Goal: Task Accomplishment & Management: Manage account settings

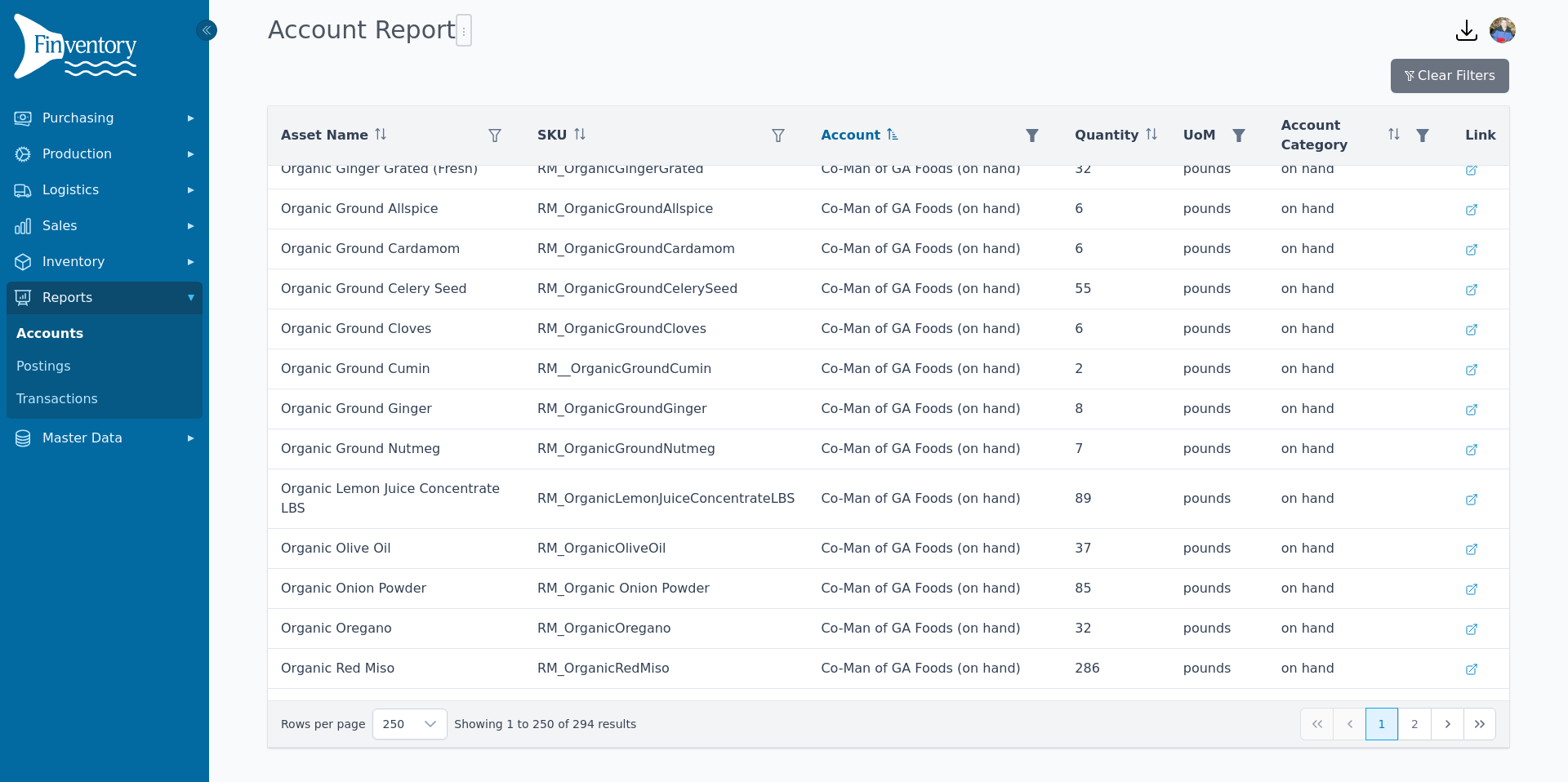
scroll to position [1749, 0]
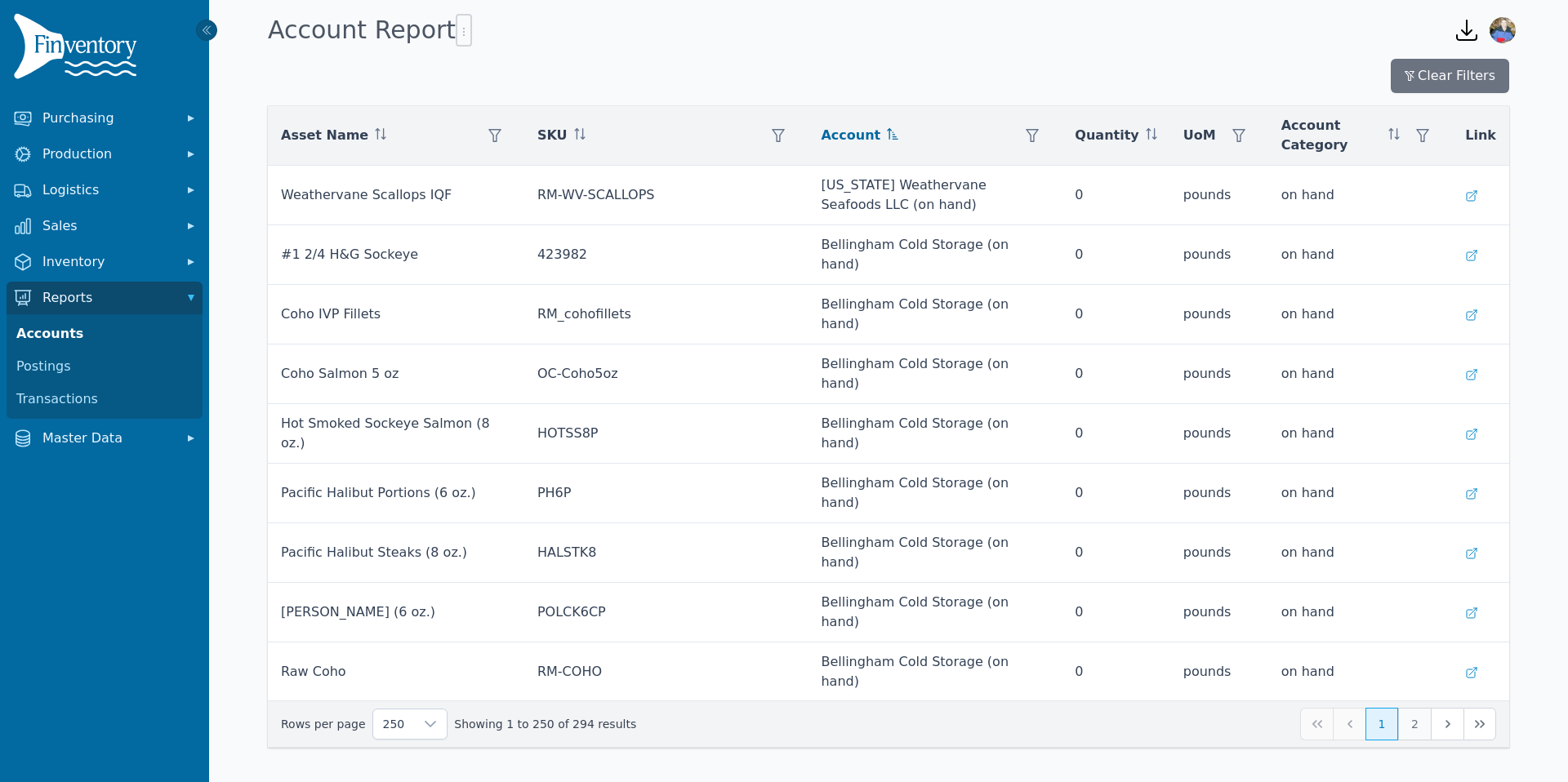
click at [1420, 725] on button "2" at bounding box center [1415, 724] width 33 height 33
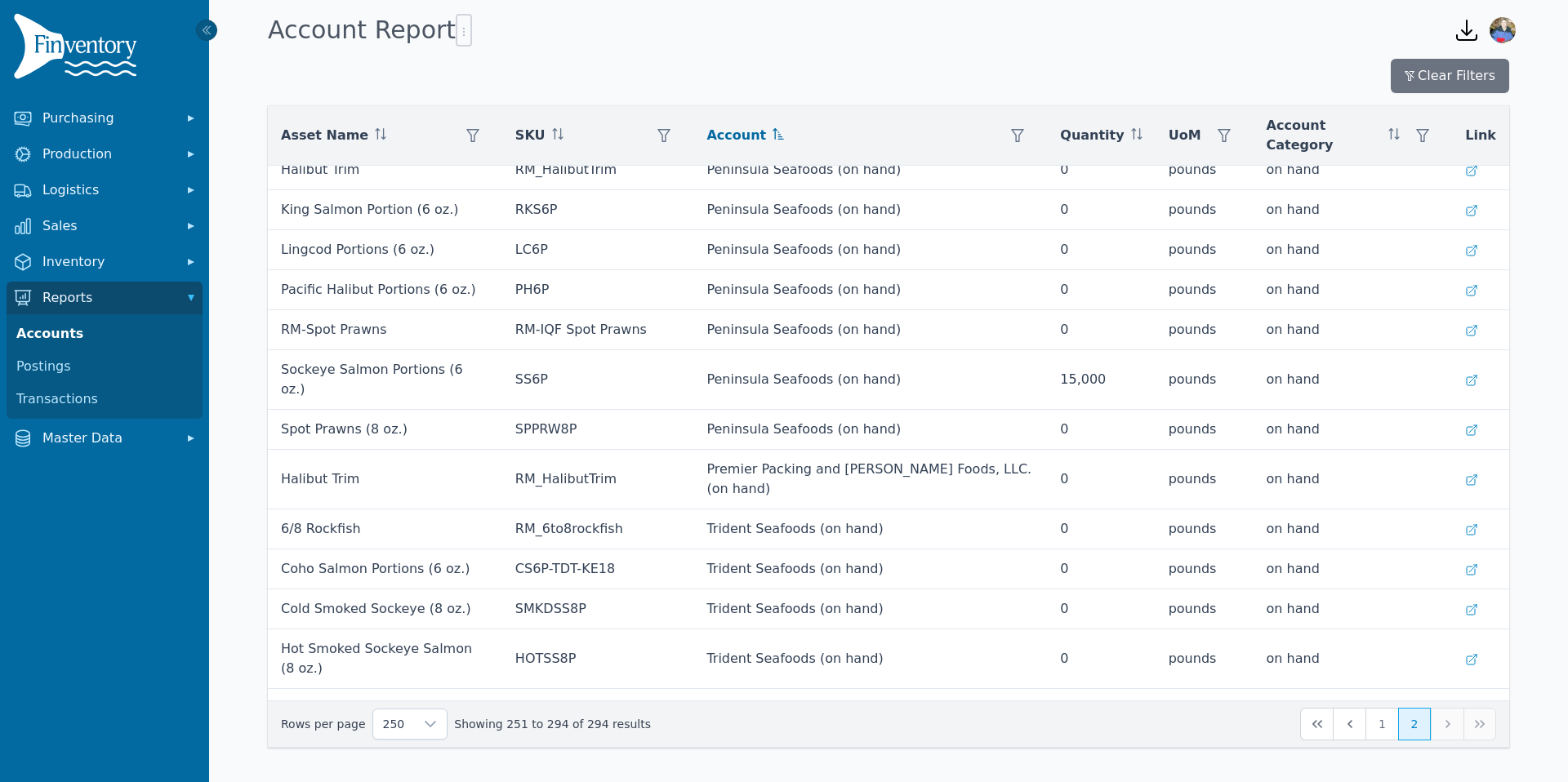
scroll to position [536, 0]
click at [456, 30] on div at bounding box center [464, 30] width 16 height 33
click at [458, 31] on icon "button" at bounding box center [464, 32] width 13 height 13
click at [504, 66] on span "Export .csv" at bounding box center [490, 64] width 93 height 13
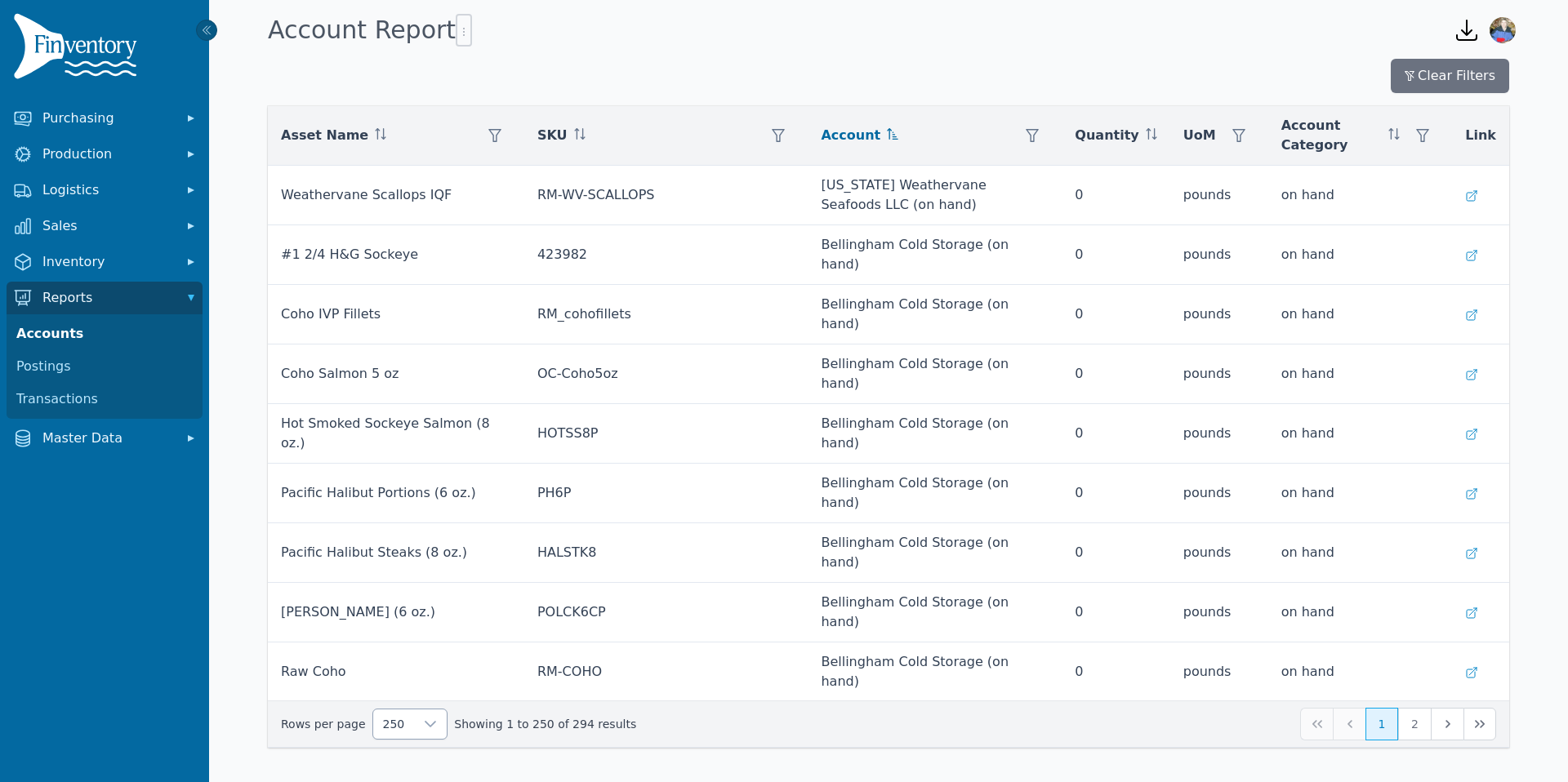
click at [424, 724] on icon at bounding box center [430, 724] width 13 height 13
click at [890, 740] on div "250 Showing 1 to 250 of 294 results 1 2" at bounding box center [888, 723] width 1241 height 46
click at [1472, 34] on icon "button" at bounding box center [1467, 30] width 26 height 26
click at [1414, 731] on button "2" at bounding box center [1415, 724] width 33 height 33
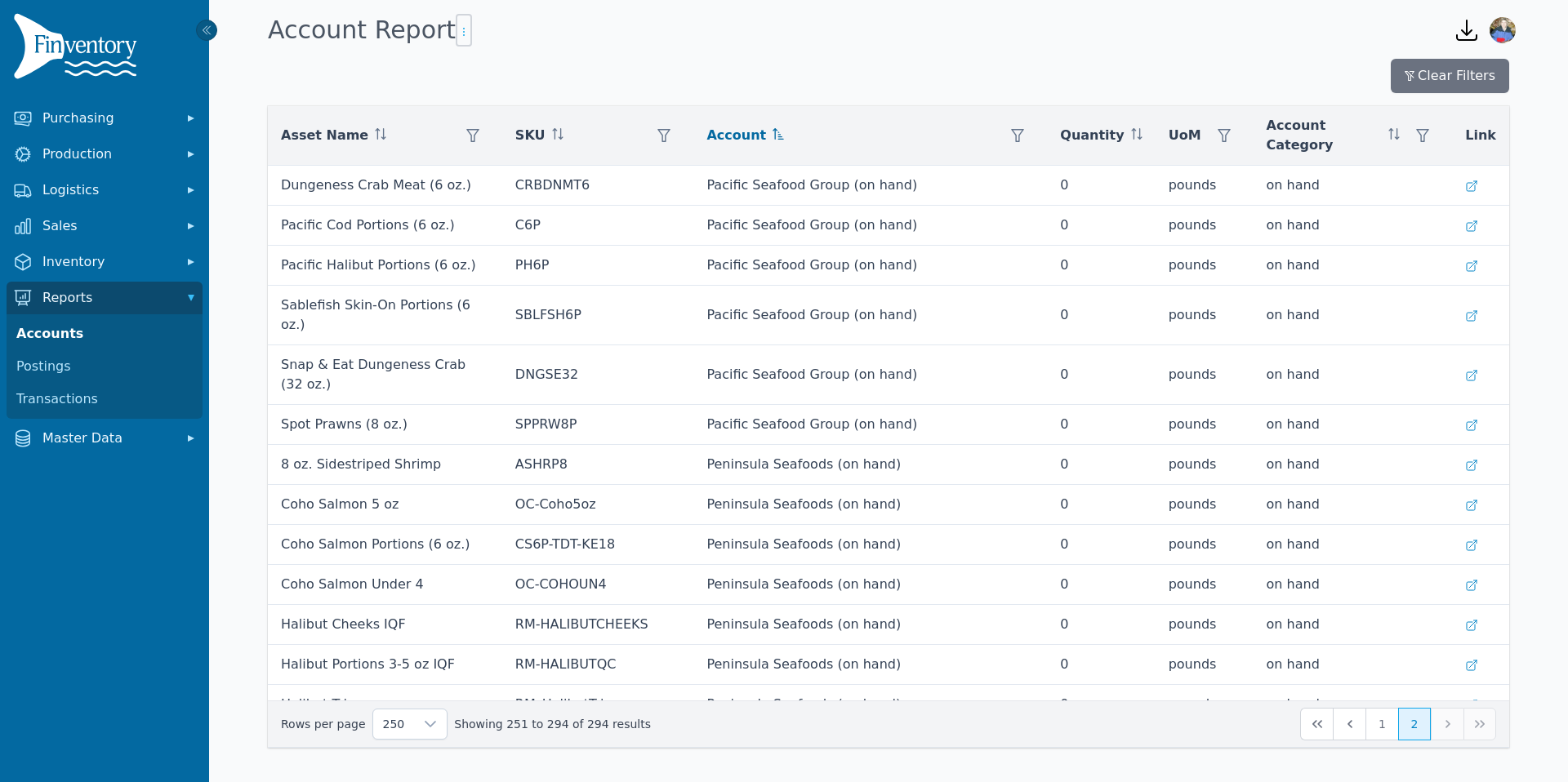
click at [458, 29] on icon "button" at bounding box center [464, 32] width 13 height 13
click at [497, 74] on div "Export .csv" at bounding box center [515, 65] width 143 height 26
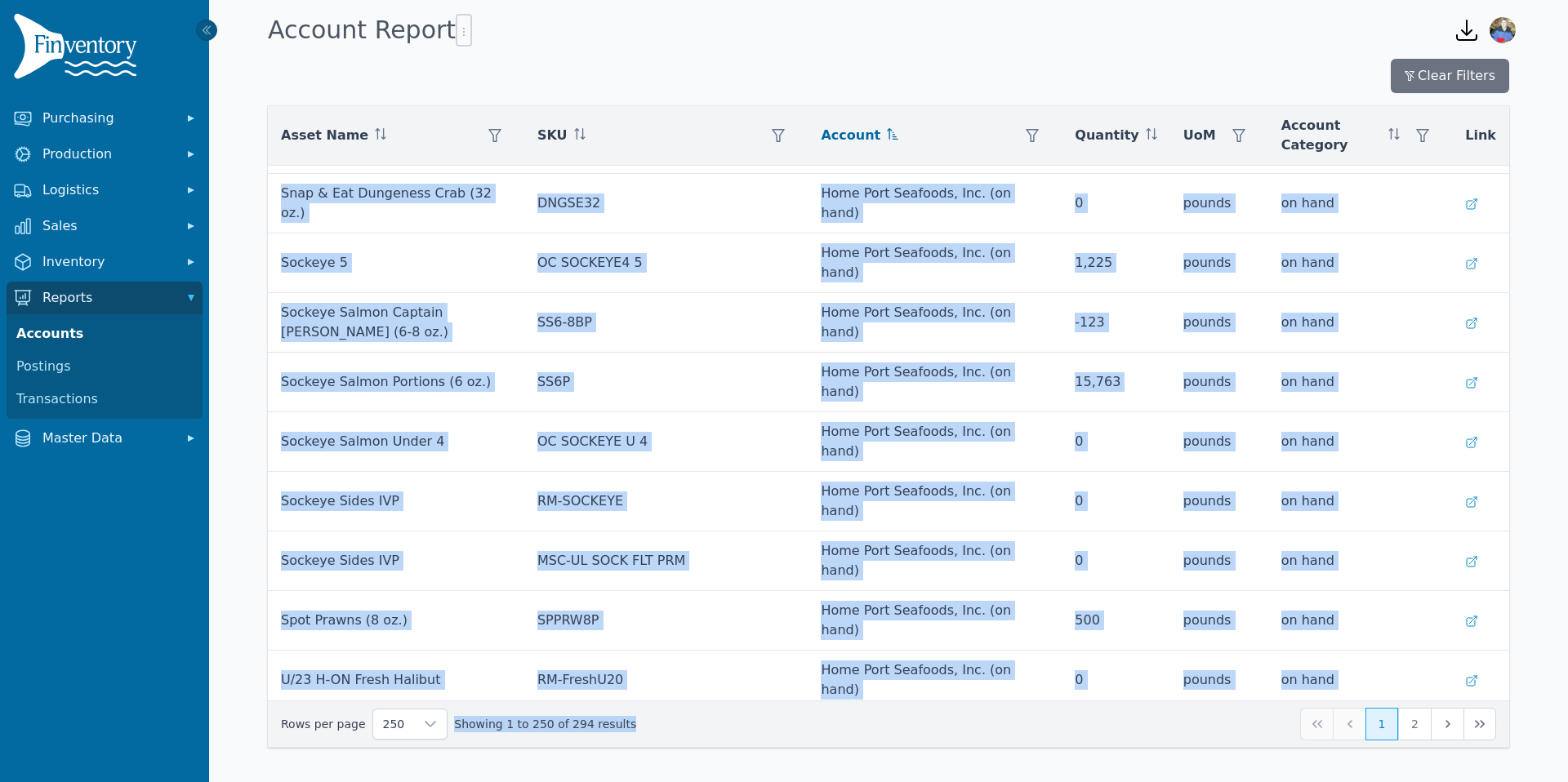
scroll to position [9678, 0]
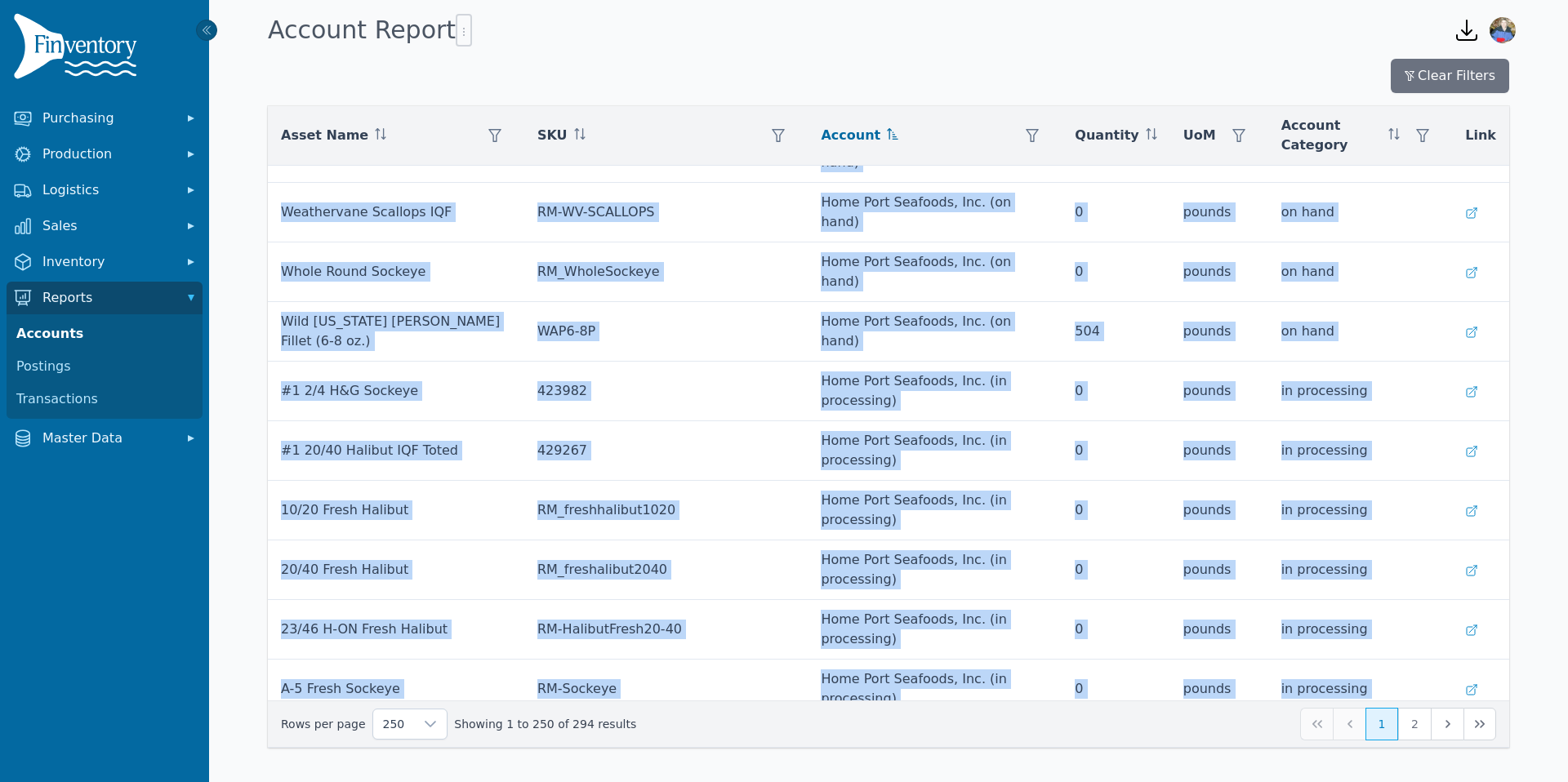
drag, startPoint x: 282, startPoint y: 184, endPoint x: 1417, endPoint y: 686, distance: 1241.1
copy tbody "Weathervane Scallops IQF RM-WV-SCALLOPS Alaska Weathervane Seafoods LLC (on han…"
click at [1413, 725] on button "2" at bounding box center [1415, 724] width 33 height 33
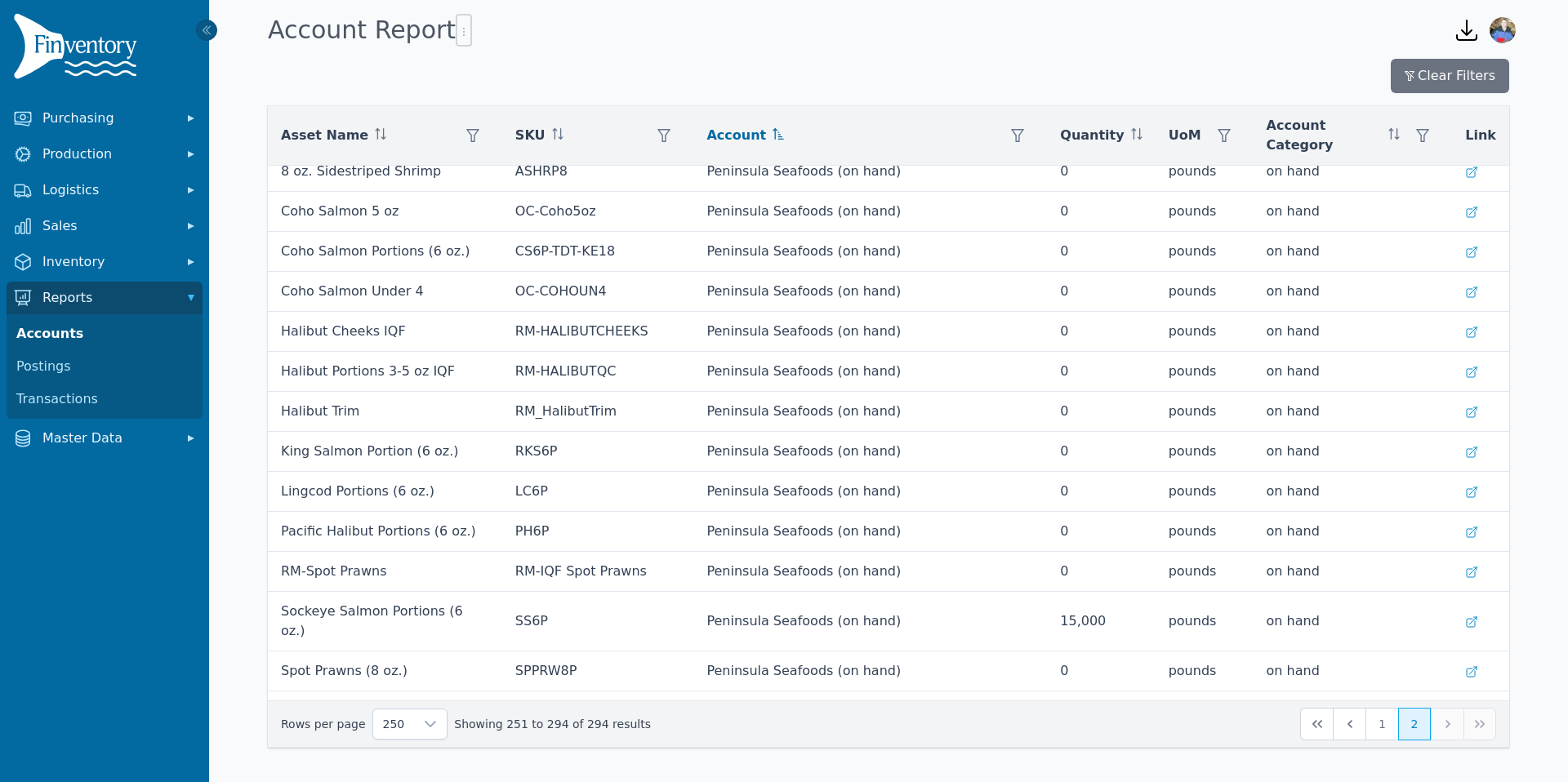
scroll to position [285, 0]
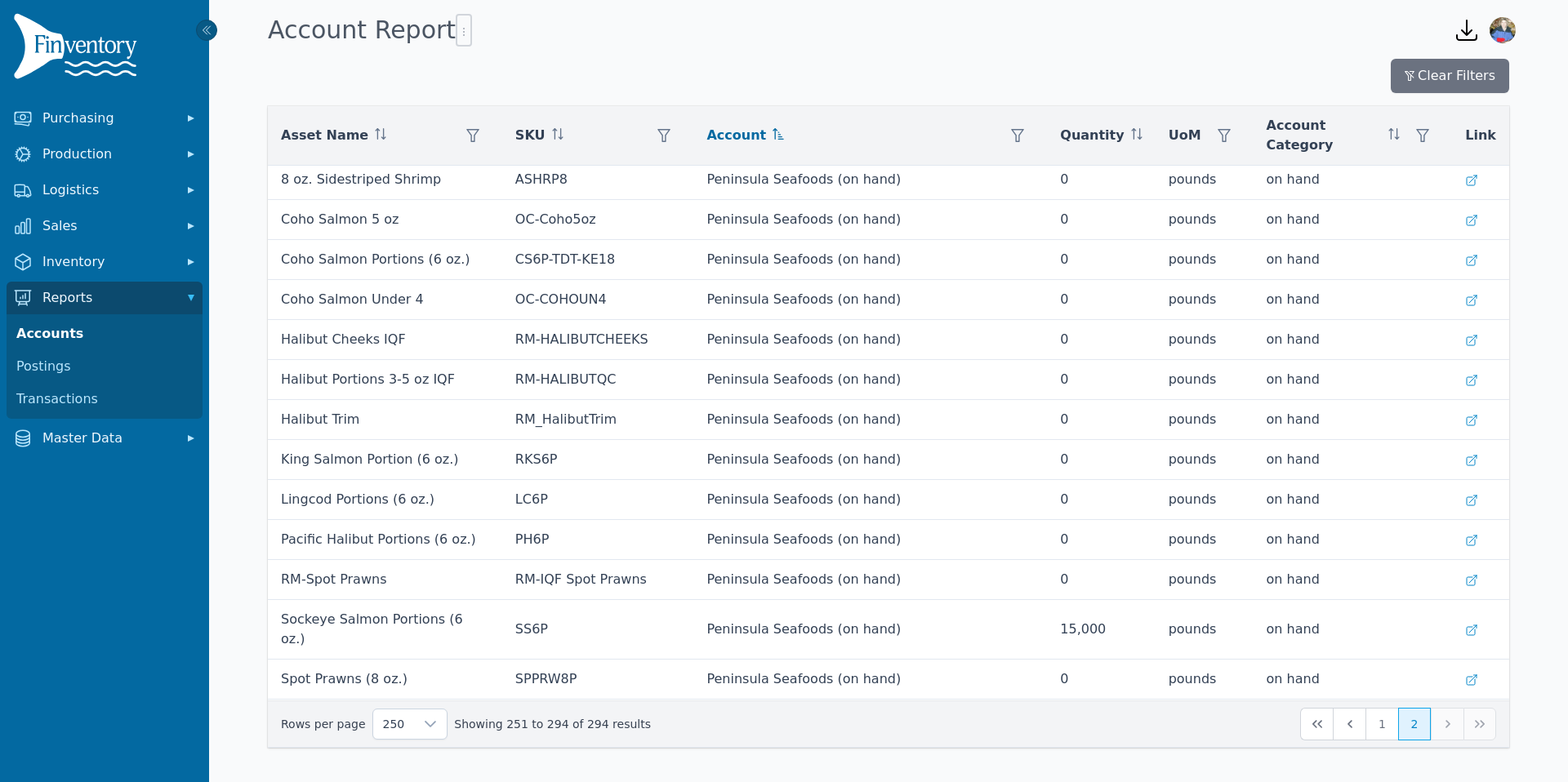
click at [1416, 723] on button "2" at bounding box center [1415, 724] width 33 height 33
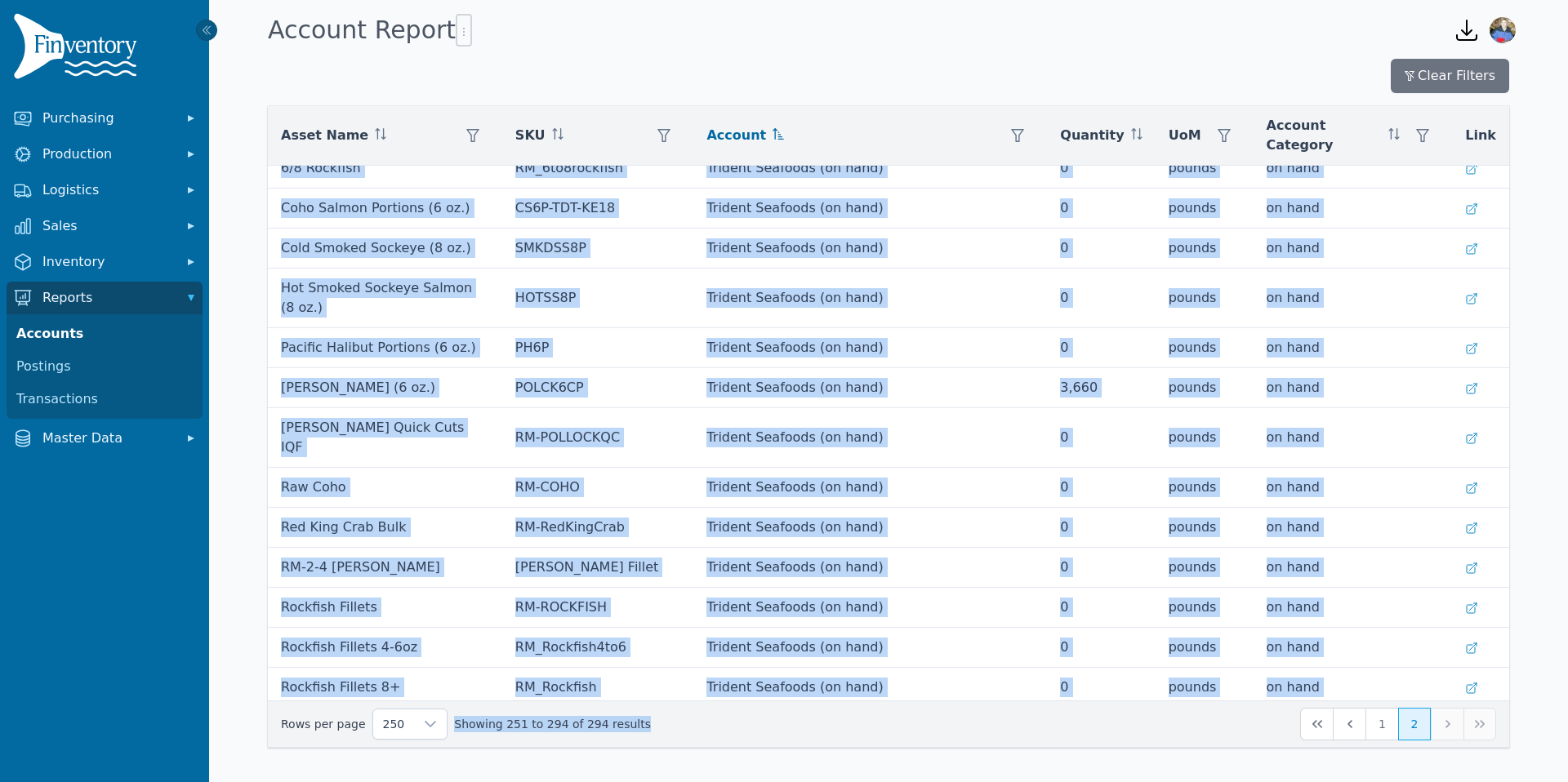
scroll to position [1219, 0]
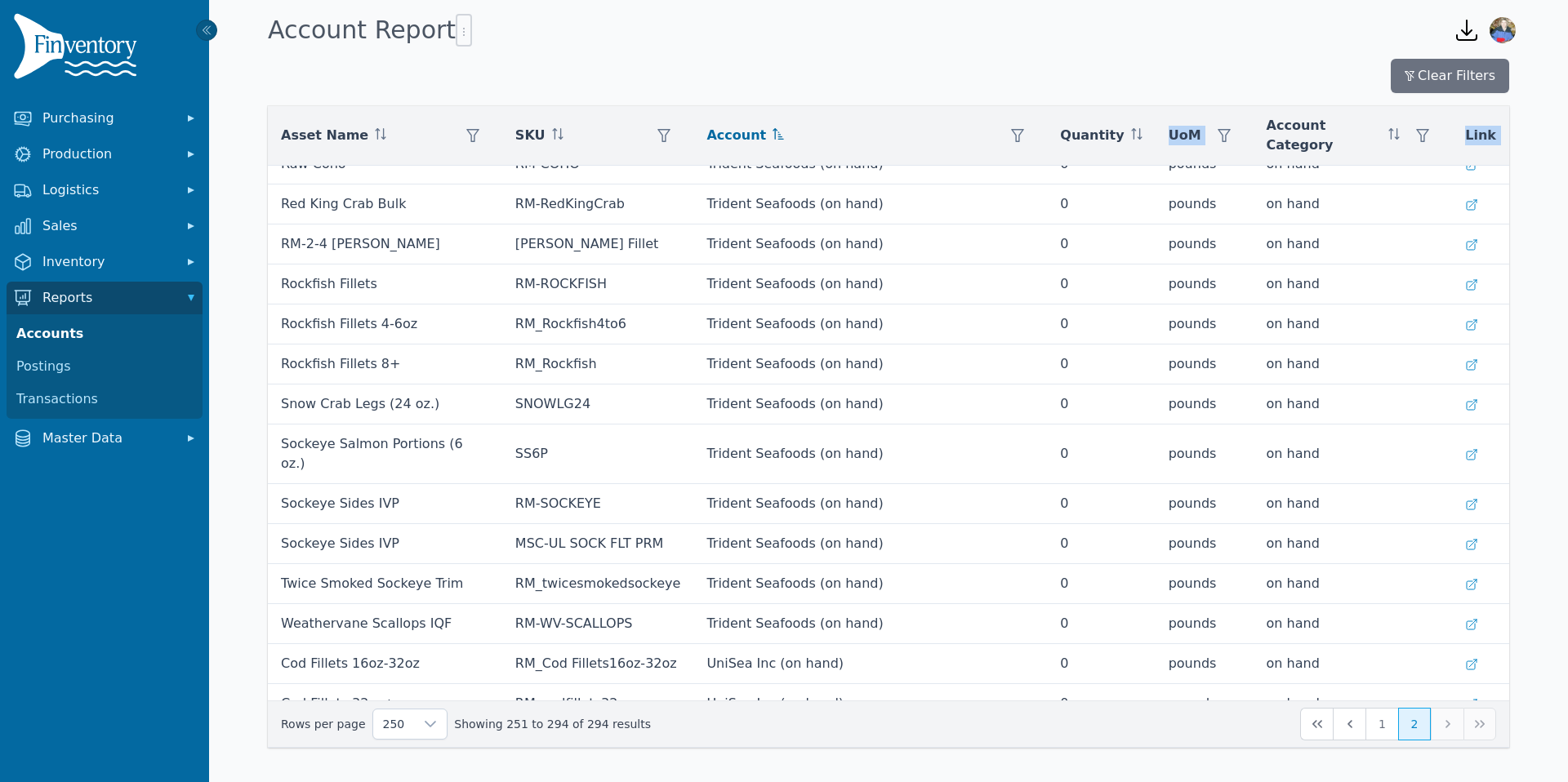
drag, startPoint x: 284, startPoint y: 177, endPoint x: 1462, endPoint y: 690, distance: 1284.9
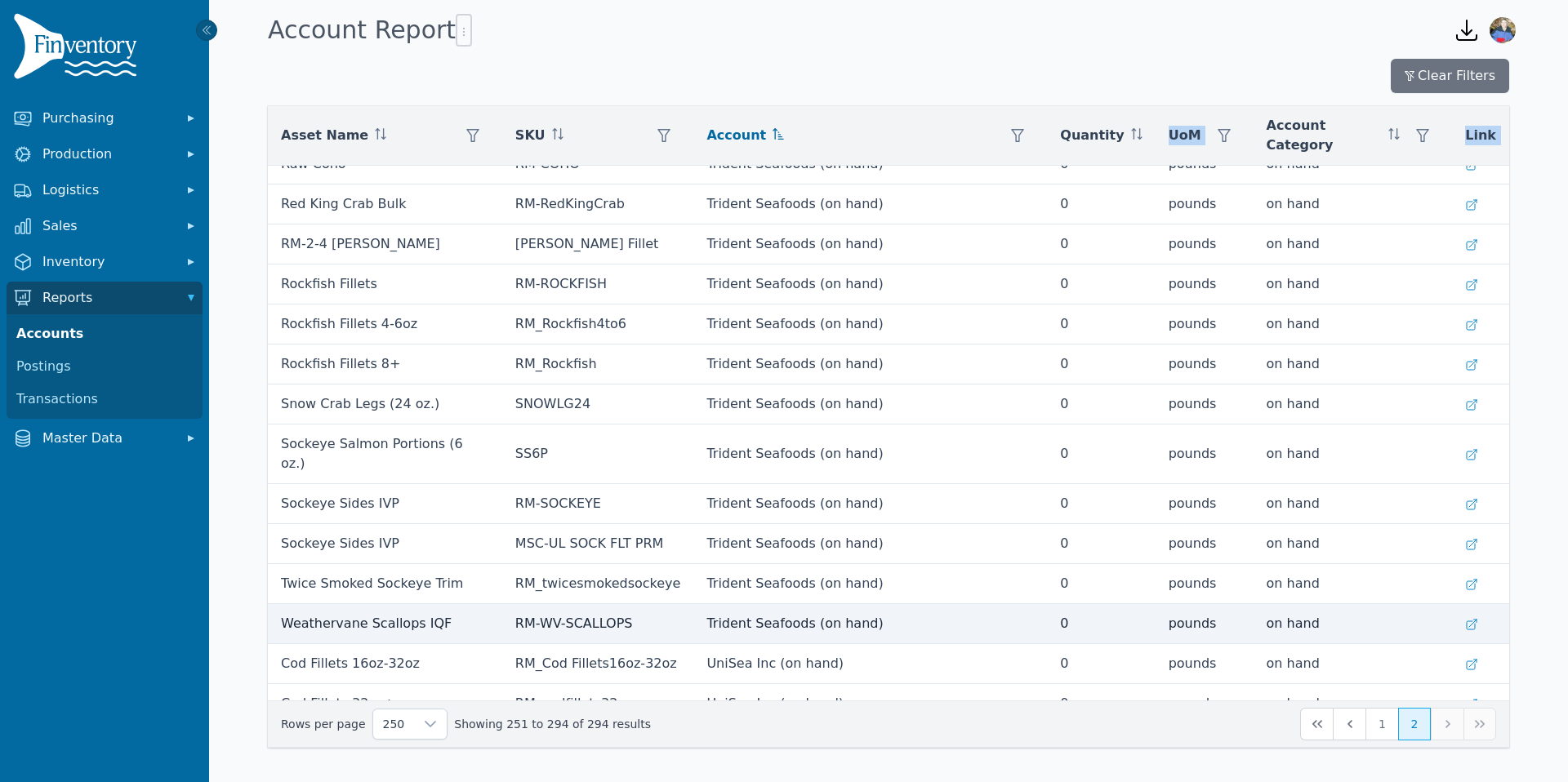
copy table "Asset Name SKU Account Quantity UoM Account Category Link"
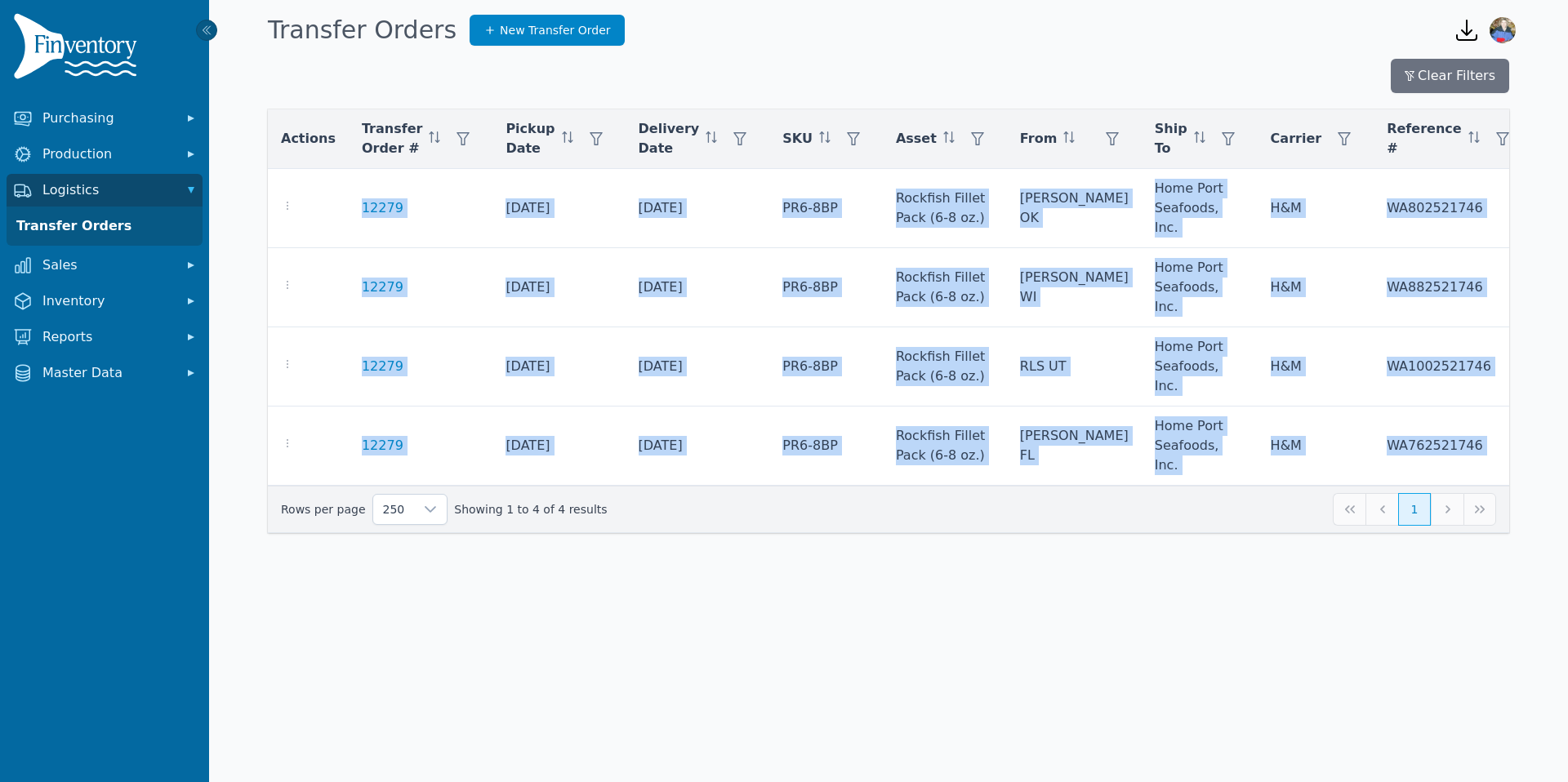
scroll to position [0, 360]
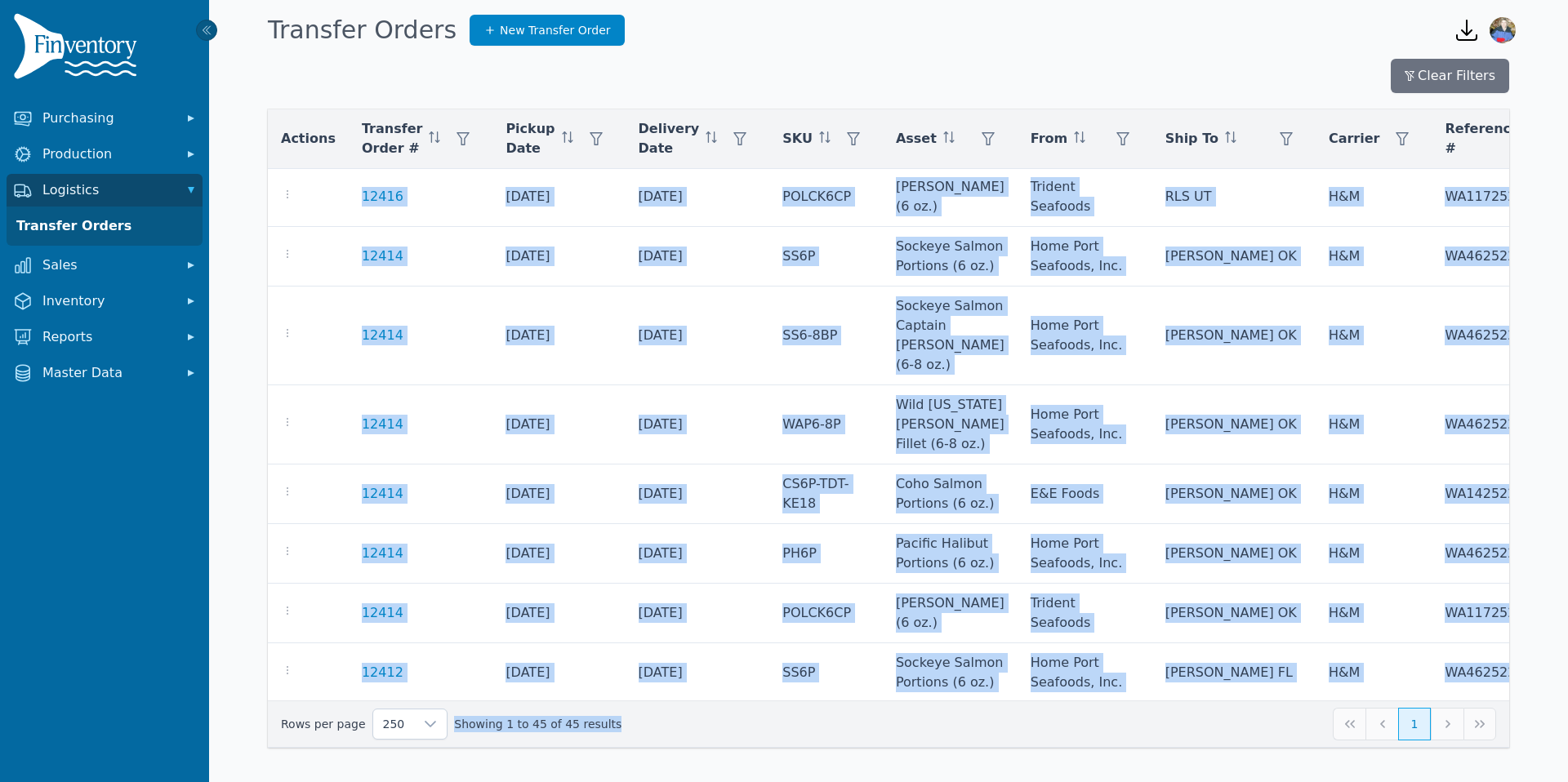
scroll to position [2620, 0]
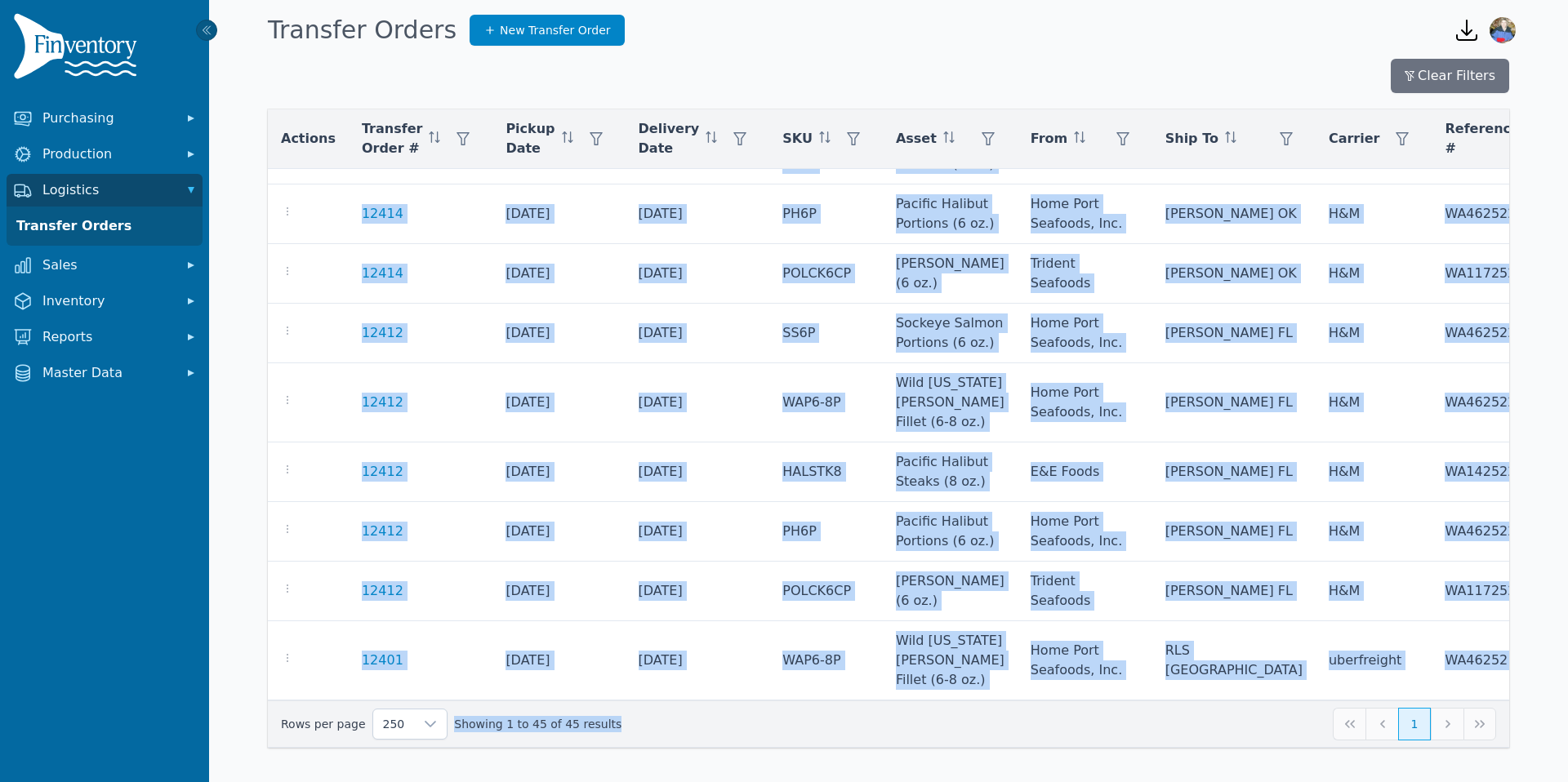
drag, startPoint x: 326, startPoint y: 198, endPoint x: 794, endPoint y: 770, distance: 739.1
click at [794, 770] on div "Clear Filters Actions Transfer Order # Pickup Date Delivery Date SKU Asset From…" at bounding box center [889, 413] width 1359 height 722
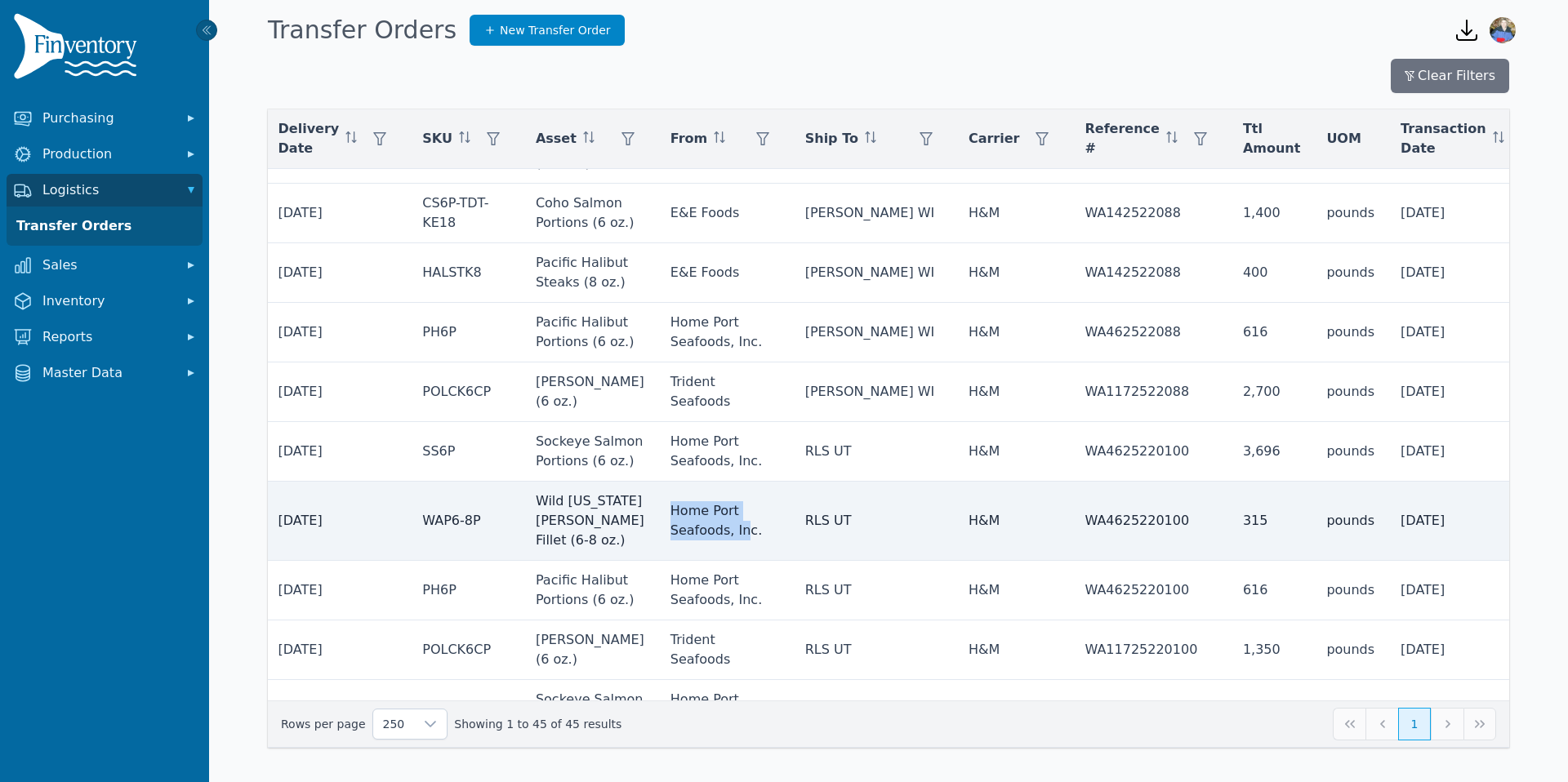
drag, startPoint x: 692, startPoint y: 590, endPoint x: 692, endPoint y: 643, distance: 53.0
click at [692, 560] on td "Home Port Seafoods, Inc." at bounding box center [724, 521] width 134 height 79
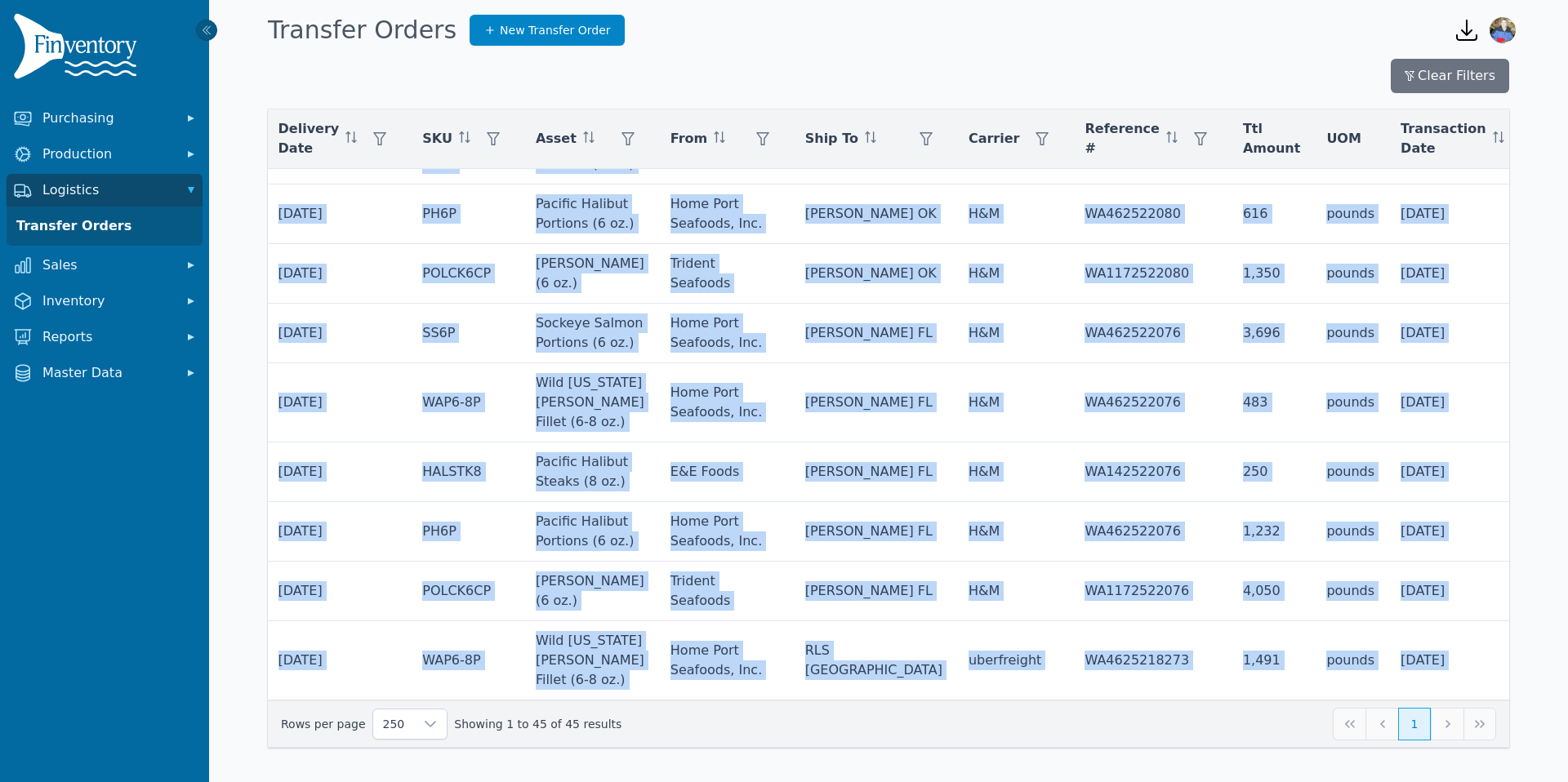
drag, startPoint x: 337, startPoint y: 199, endPoint x: 1504, endPoint y: 675, distance: 1260.3
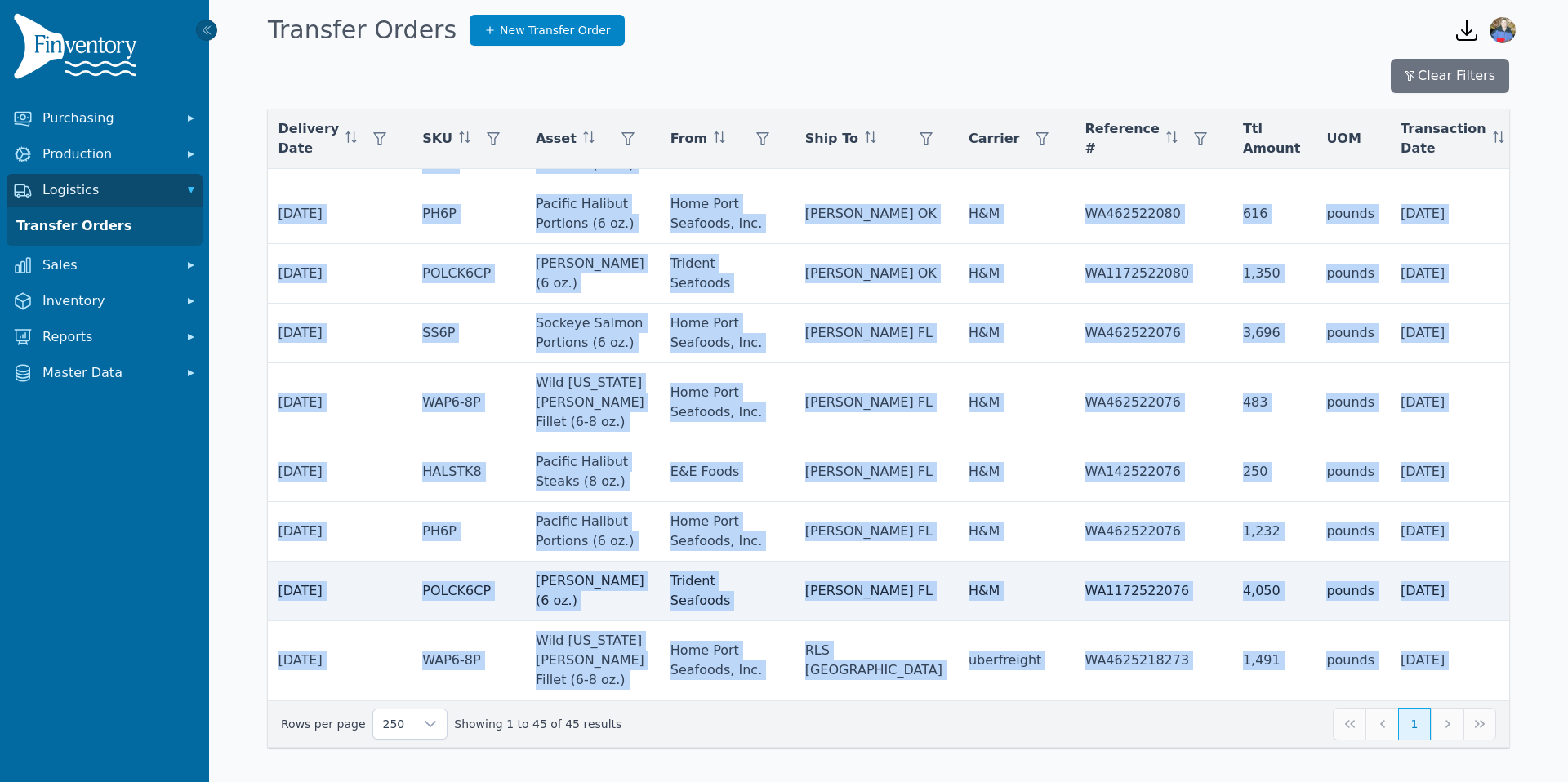
copy tbody "12279 [DATE] [DATE] PR6-8BP Rockfish Fillet Pack (6-8 oz.) [PERSON_NAME] OK Hom…"
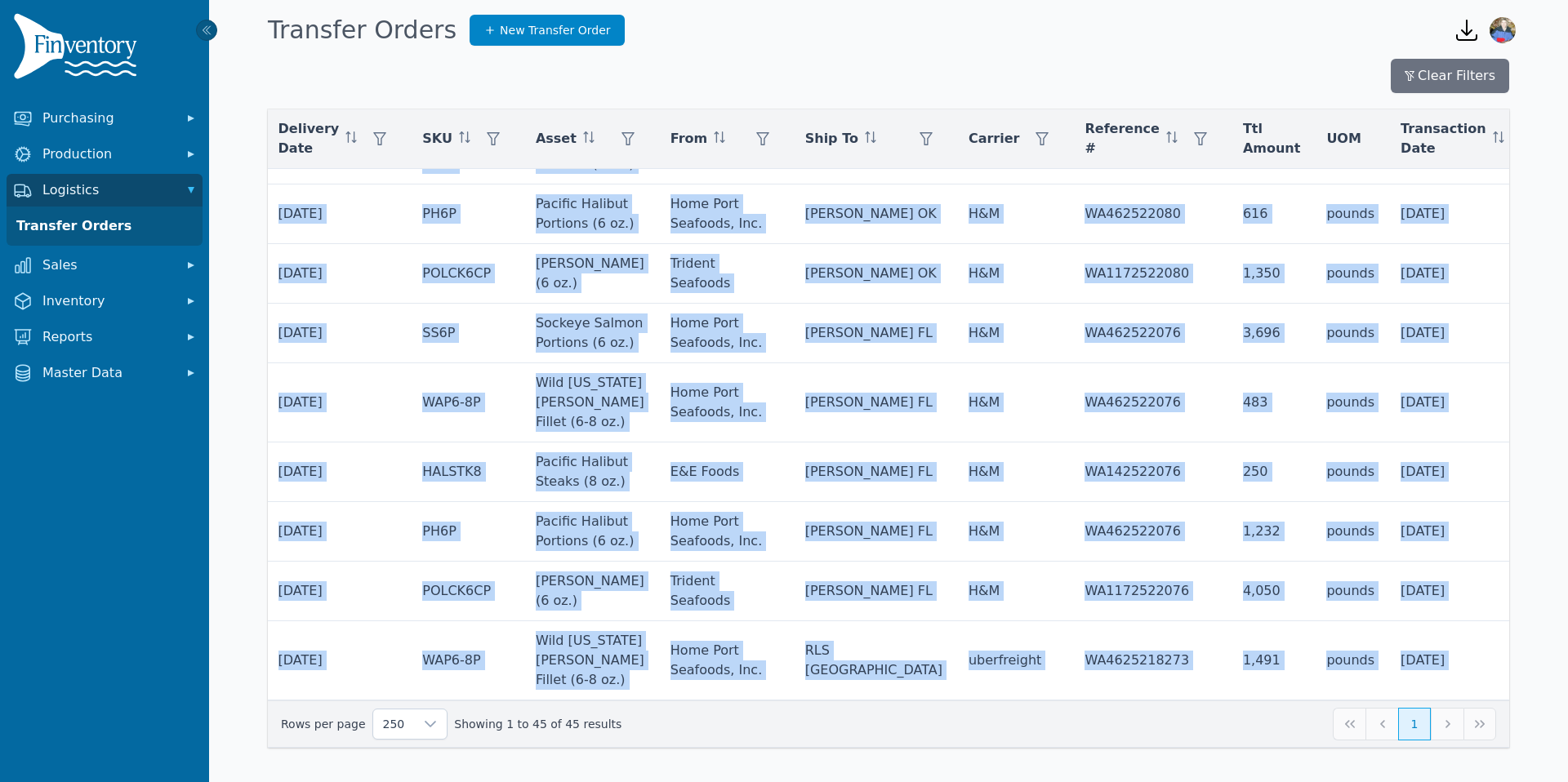
click at [1465, 33] on icon "button" at bounding box center [1467, 30] width 20 height 20
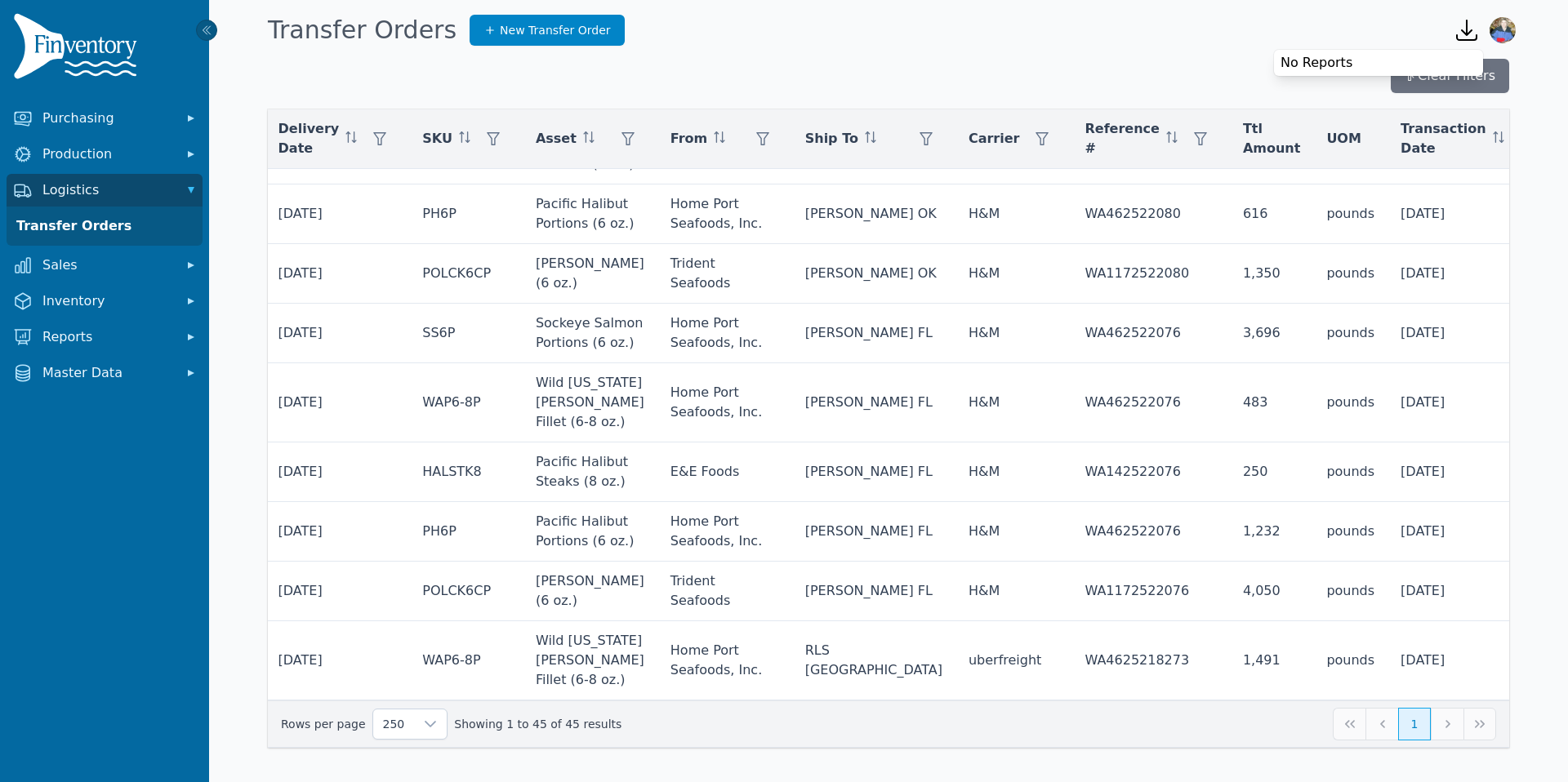
click at [856, 45] on div "Transfer Orders New Transfer Order" at bounding box center [847, 30] width 1172 height 44
click at [1465, 38] on icon "button" at bounding box center [1467, 30] width 26 height 26
click at [1171, 60] on div "Clear Filters" at bounding box center [888, 76] width 1241 height 35
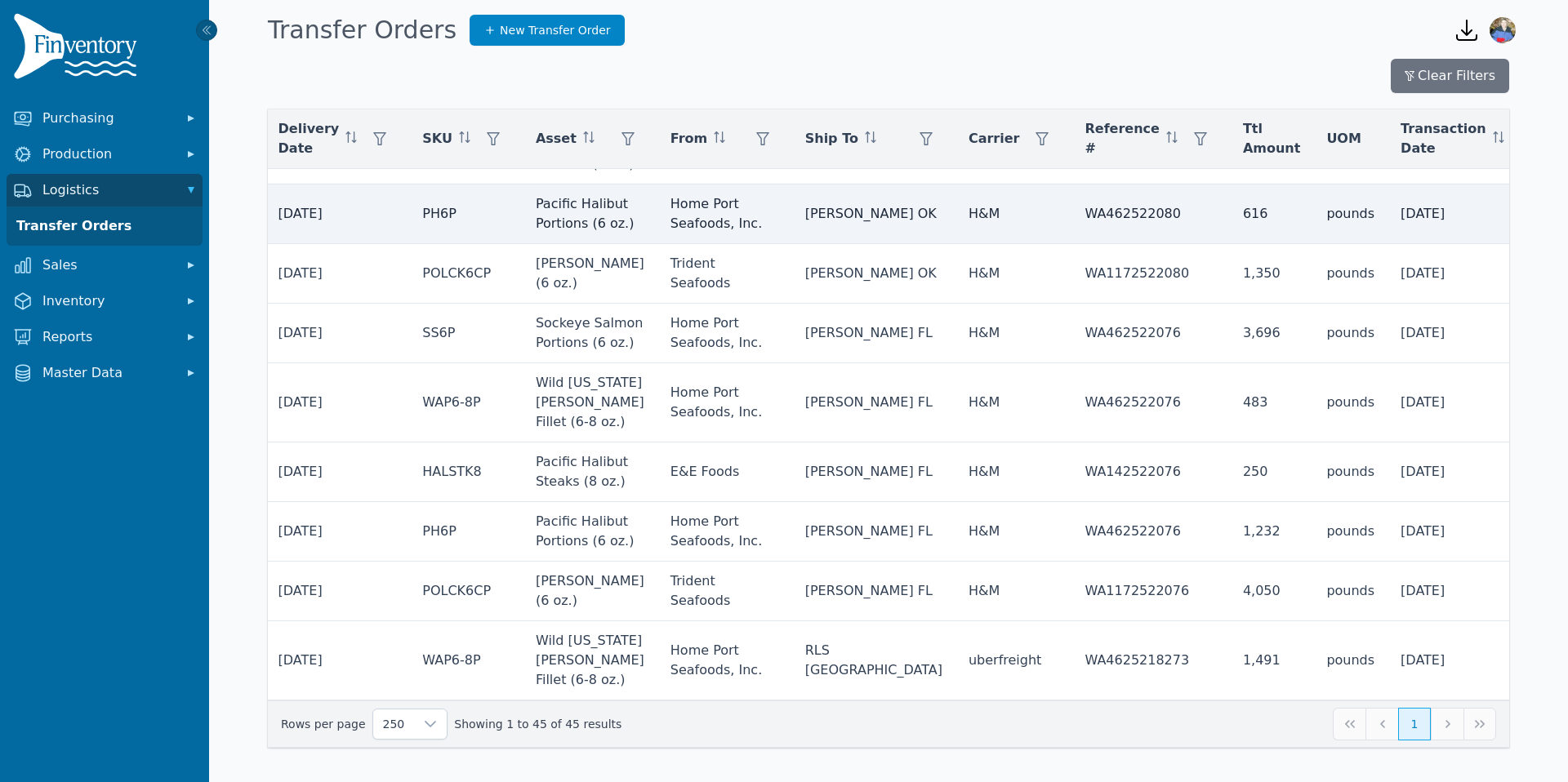
click at [1230, 185] on td "616" at bounding box center [1271, 214] width 83 height 59
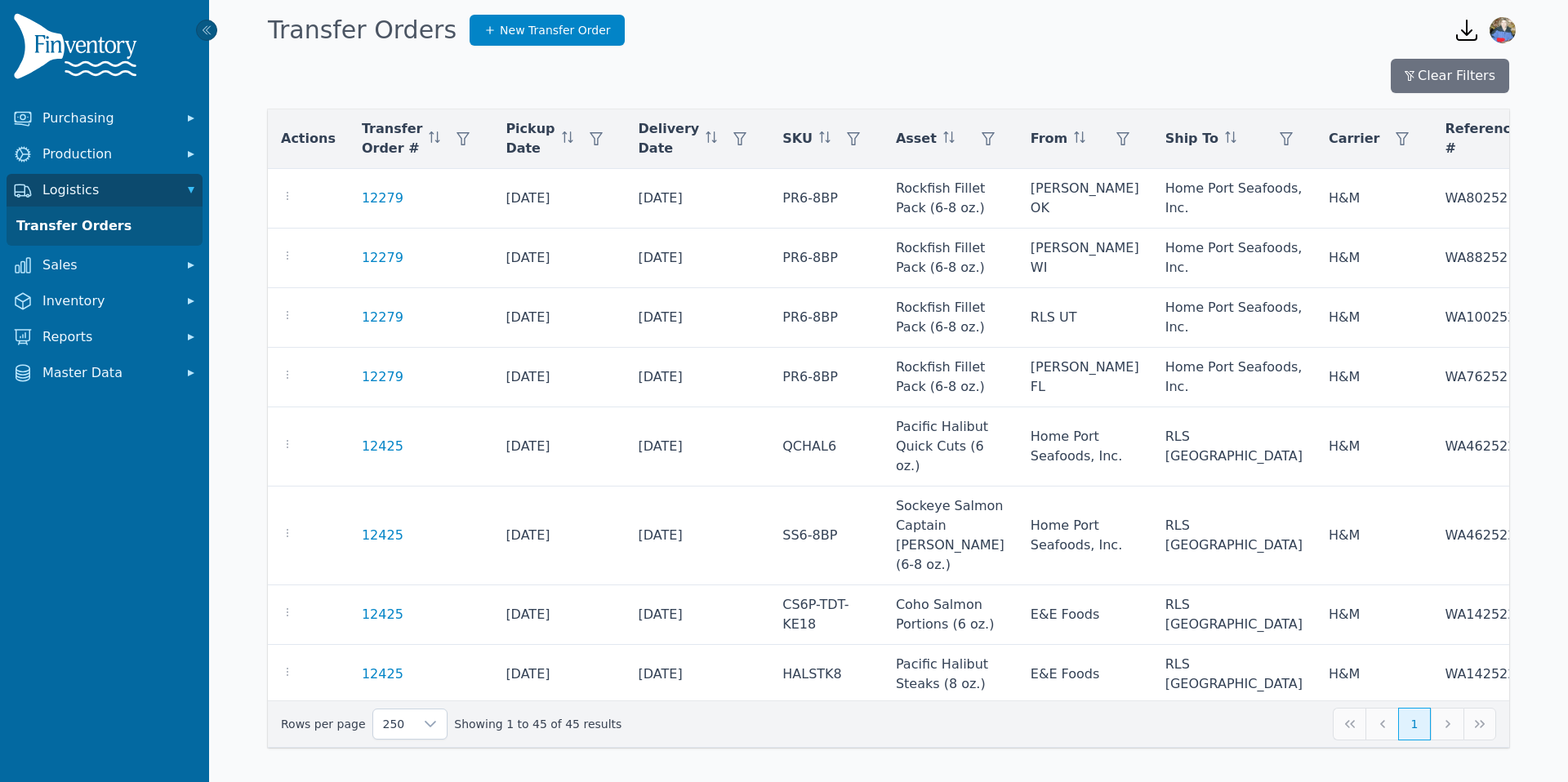
click at [1467, 28] on icon "button" at bounding box center [1467, 30] width 20 height 20
click at [1377, 31] on div "Transfer Orders New Transfer Order" at bounding box center [847, 30] width 1172 height 44
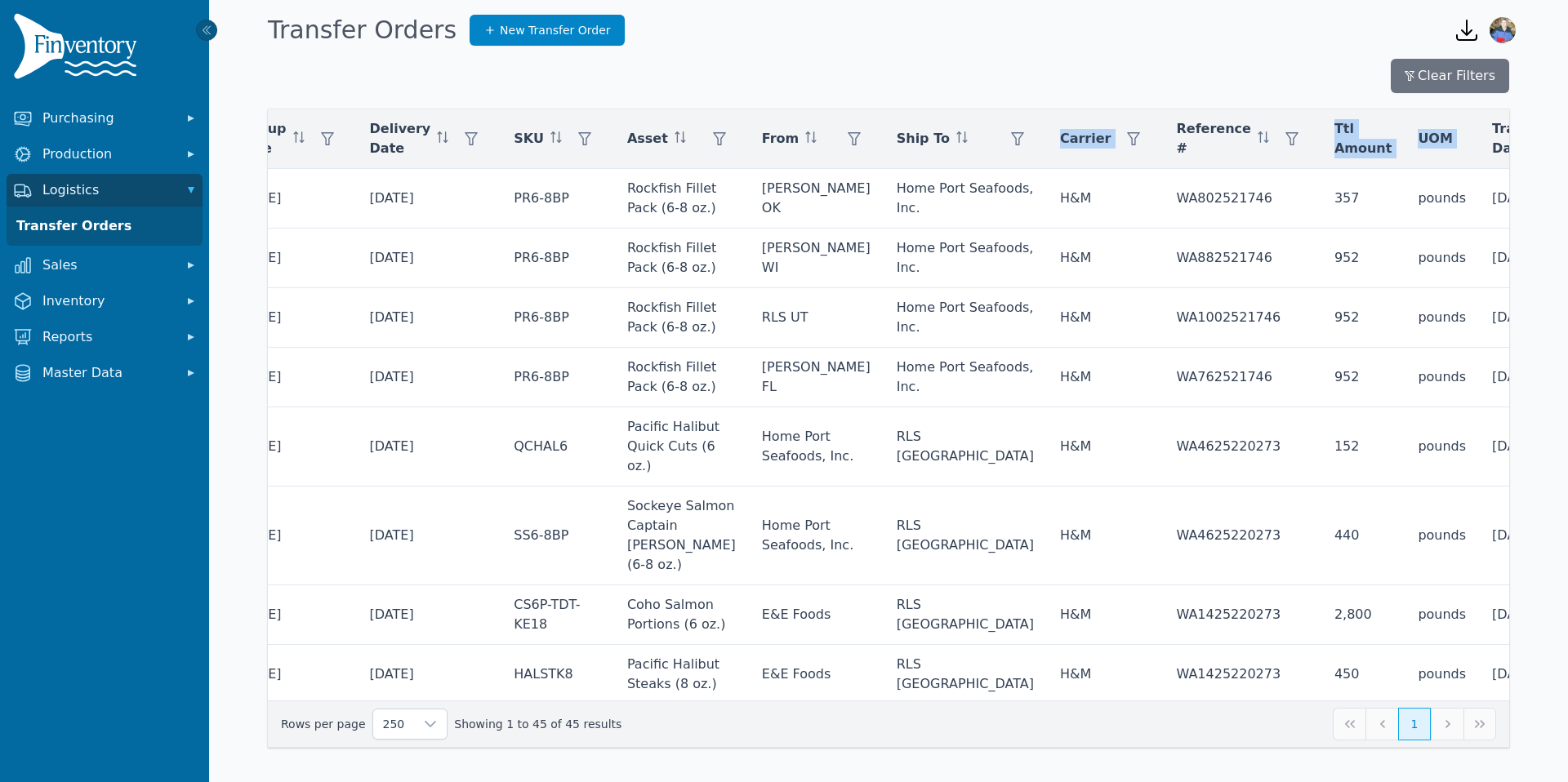
scroll to position [0, 360]
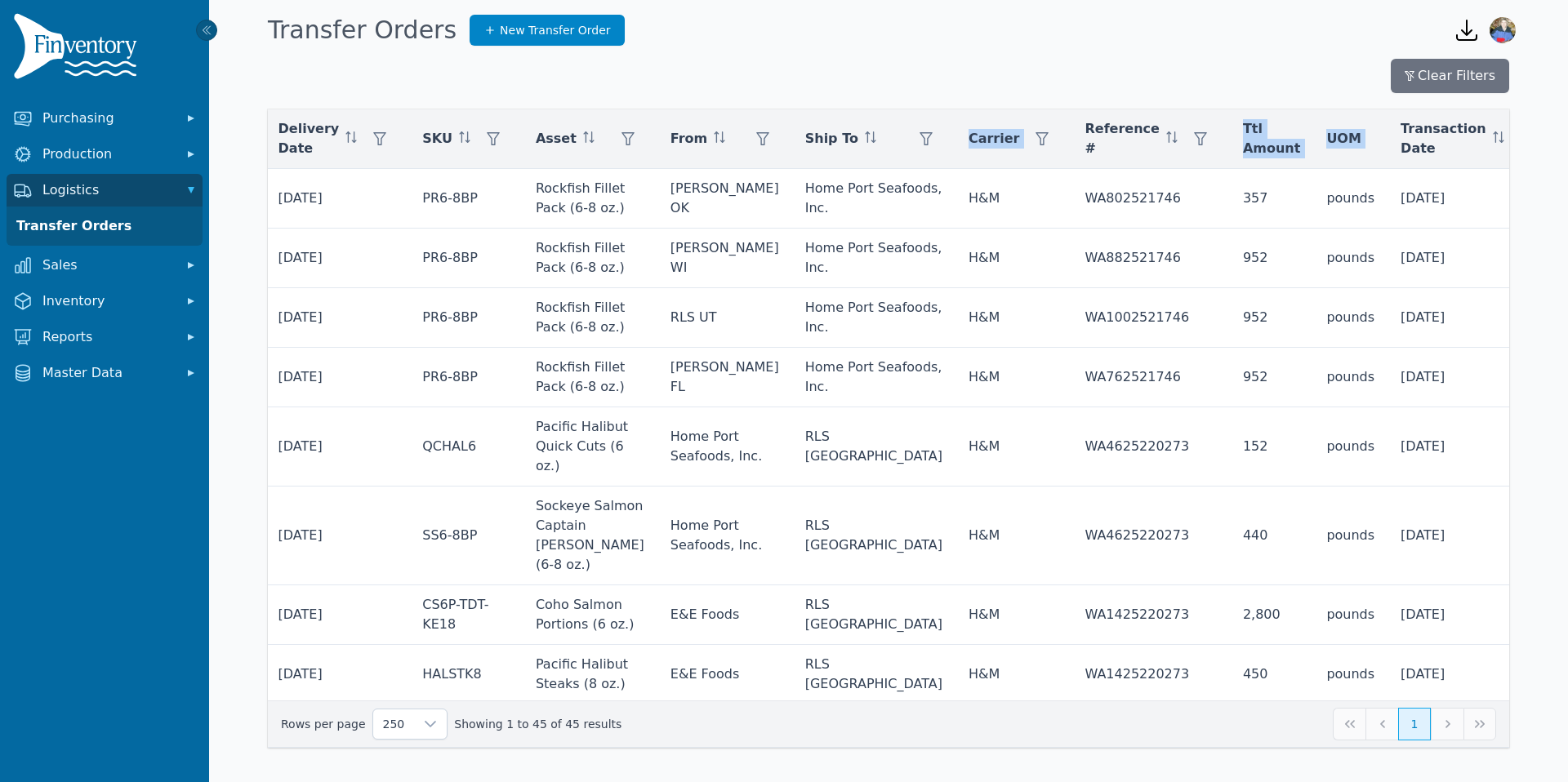
drag, startPoint x: 343, startPoint y: 195, endPoint x: 1544, endPoint y: 654, distance: 1285.7
click at [1544, 654] on div "Clear Filters Actions Transfer Order # Pickup Date Delivery Date SKU Asset From…" at bounding box center [889, 413] width 1359 height 722
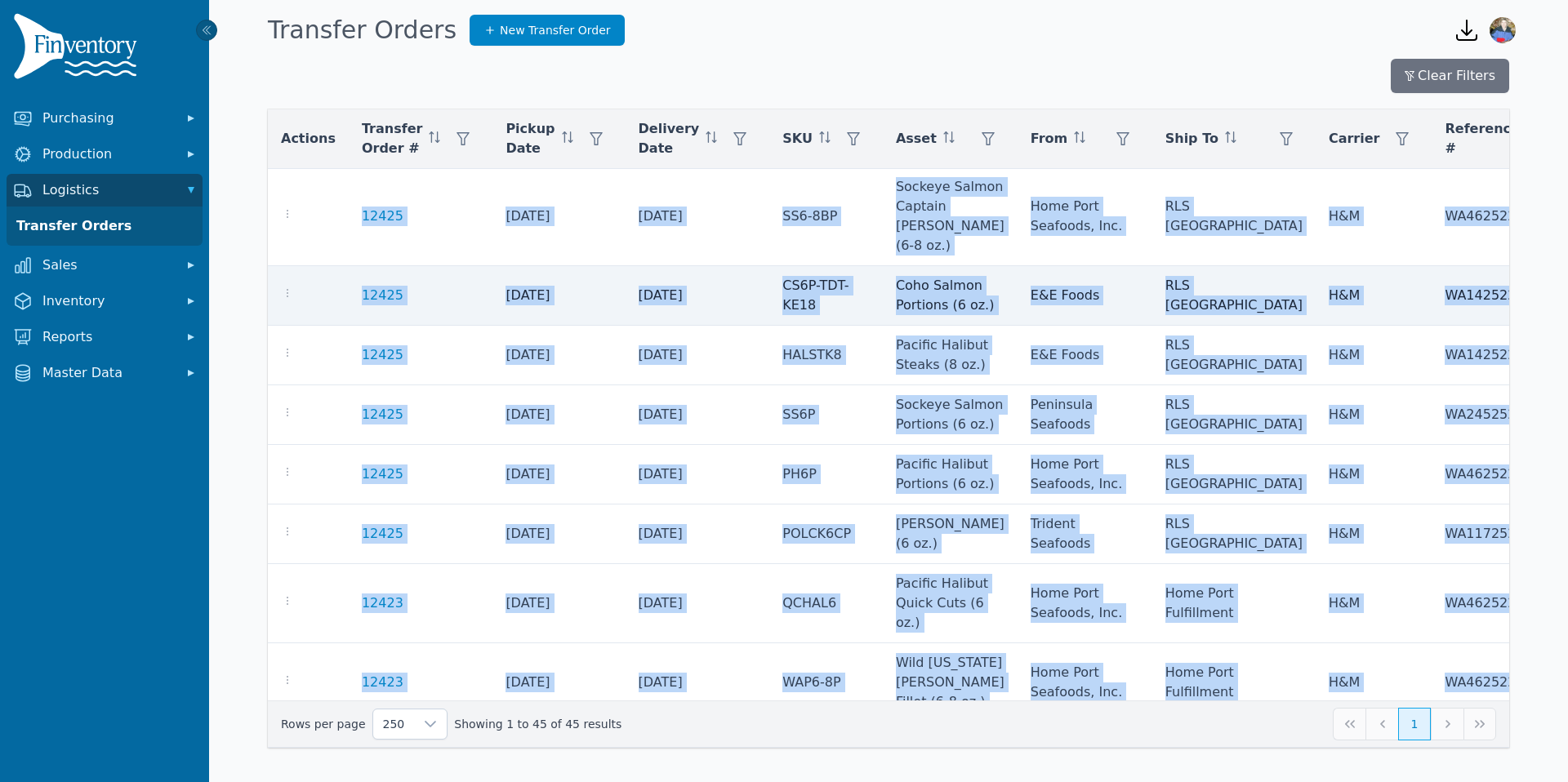
scroll to position [2620, 360]
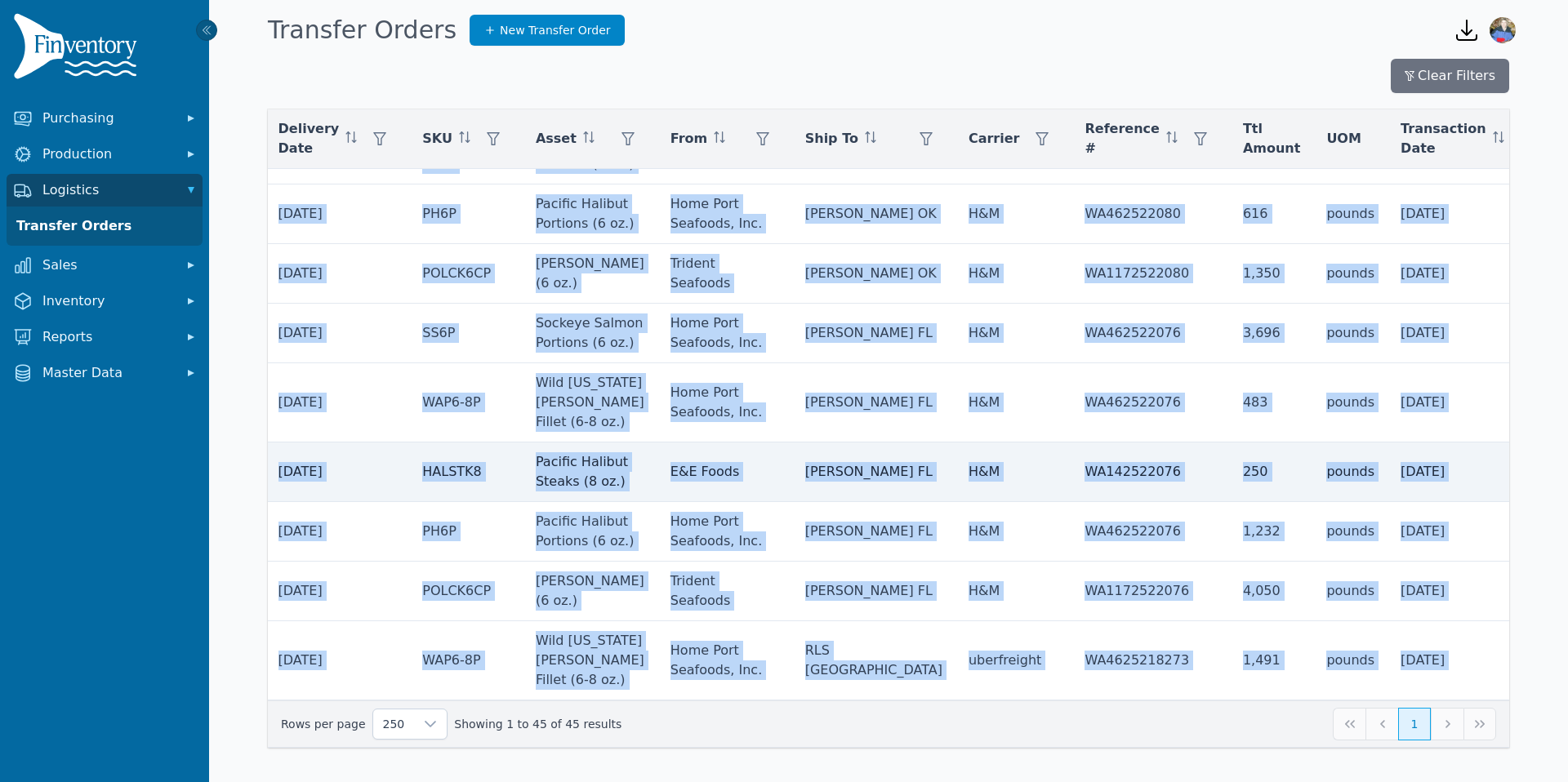
copy tbody "12279 [DATE] [DATE] PR6-8BP Rockfish Fillet Pack (6-8 oz.) [PERSON_NAME] OK Hom…"
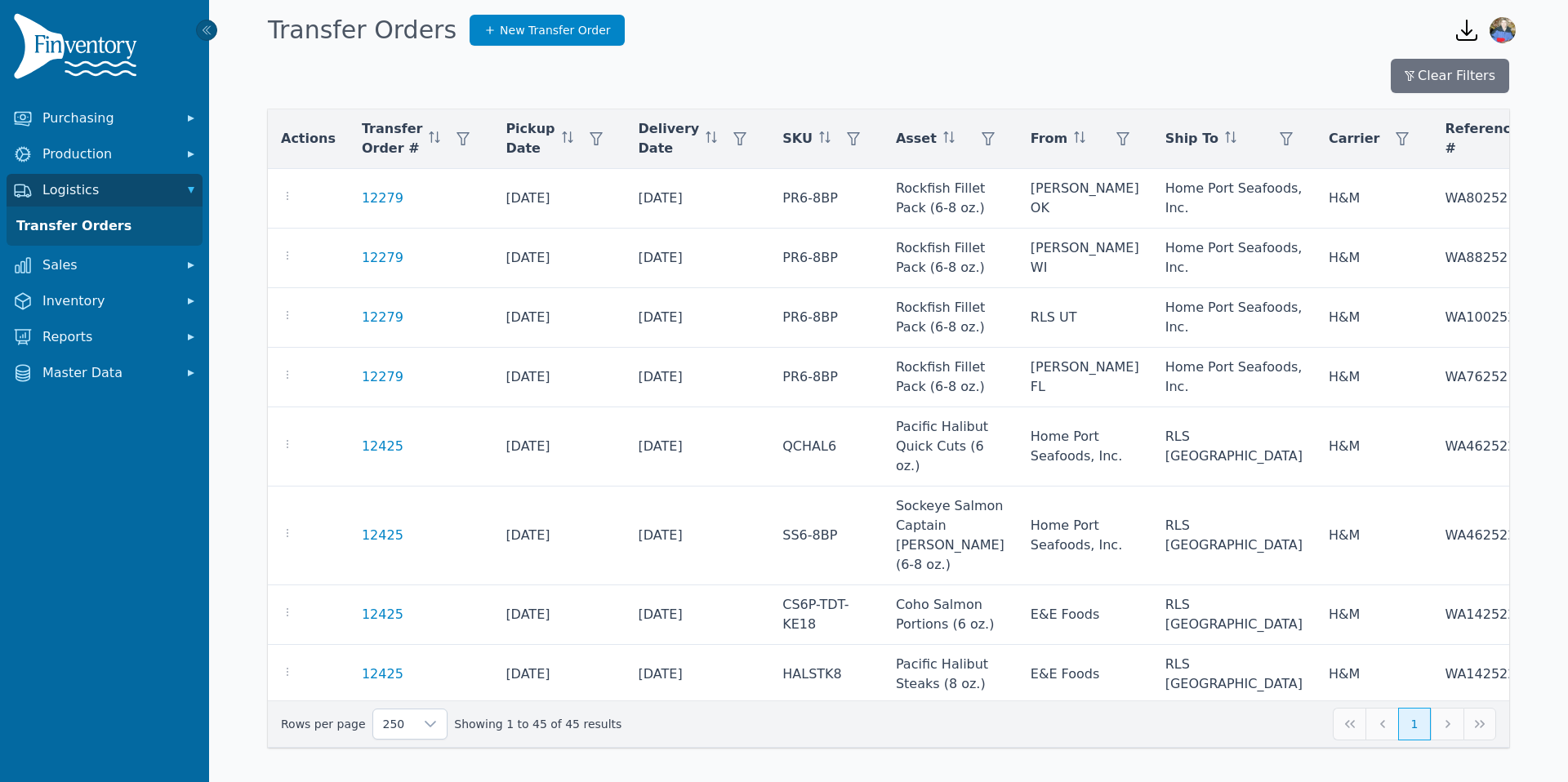
click at [1461, 31] on icon "button" at bounding box center [1467, 30] width 26 height 26
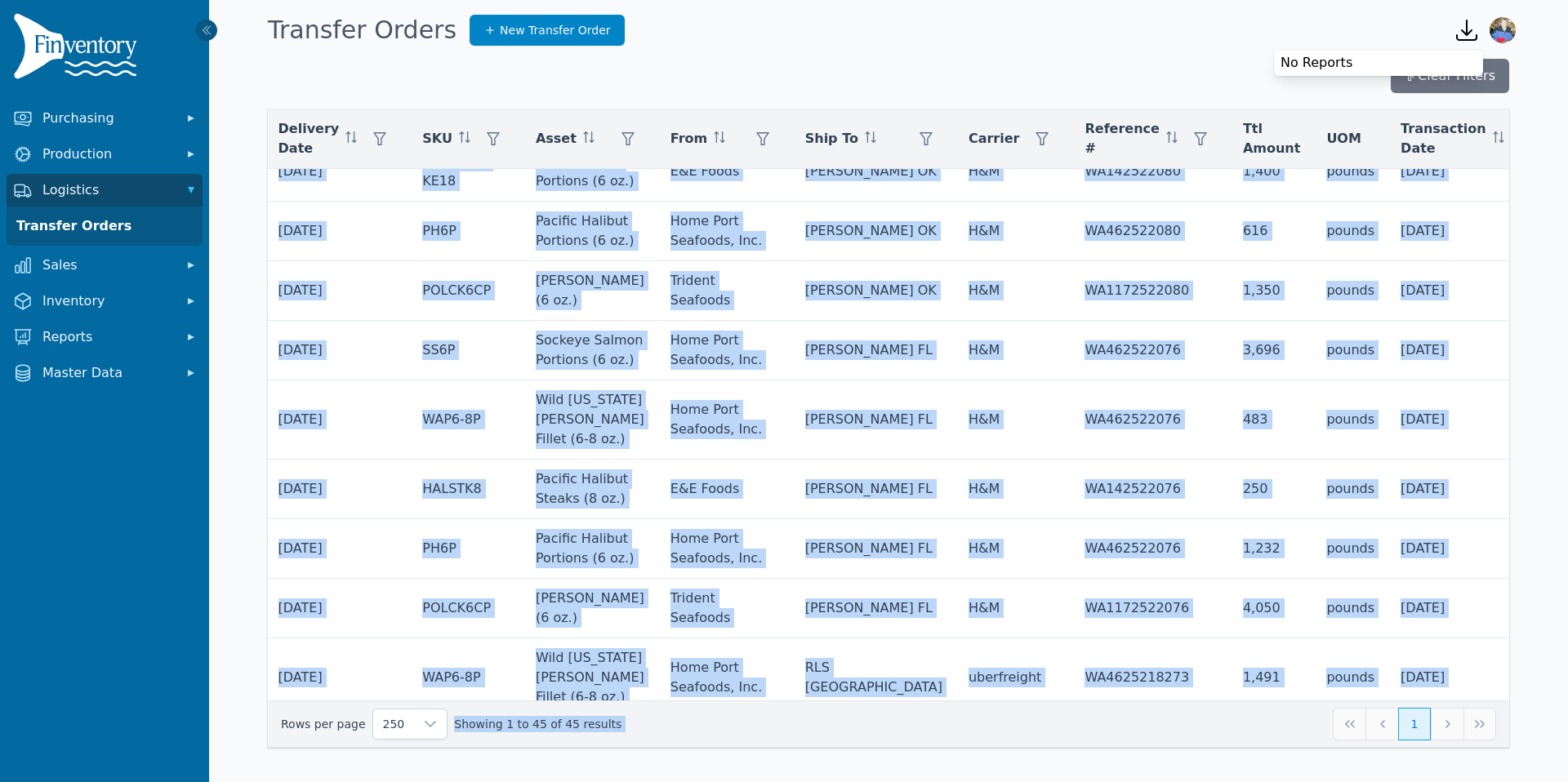
scroll to position [2620, 360]
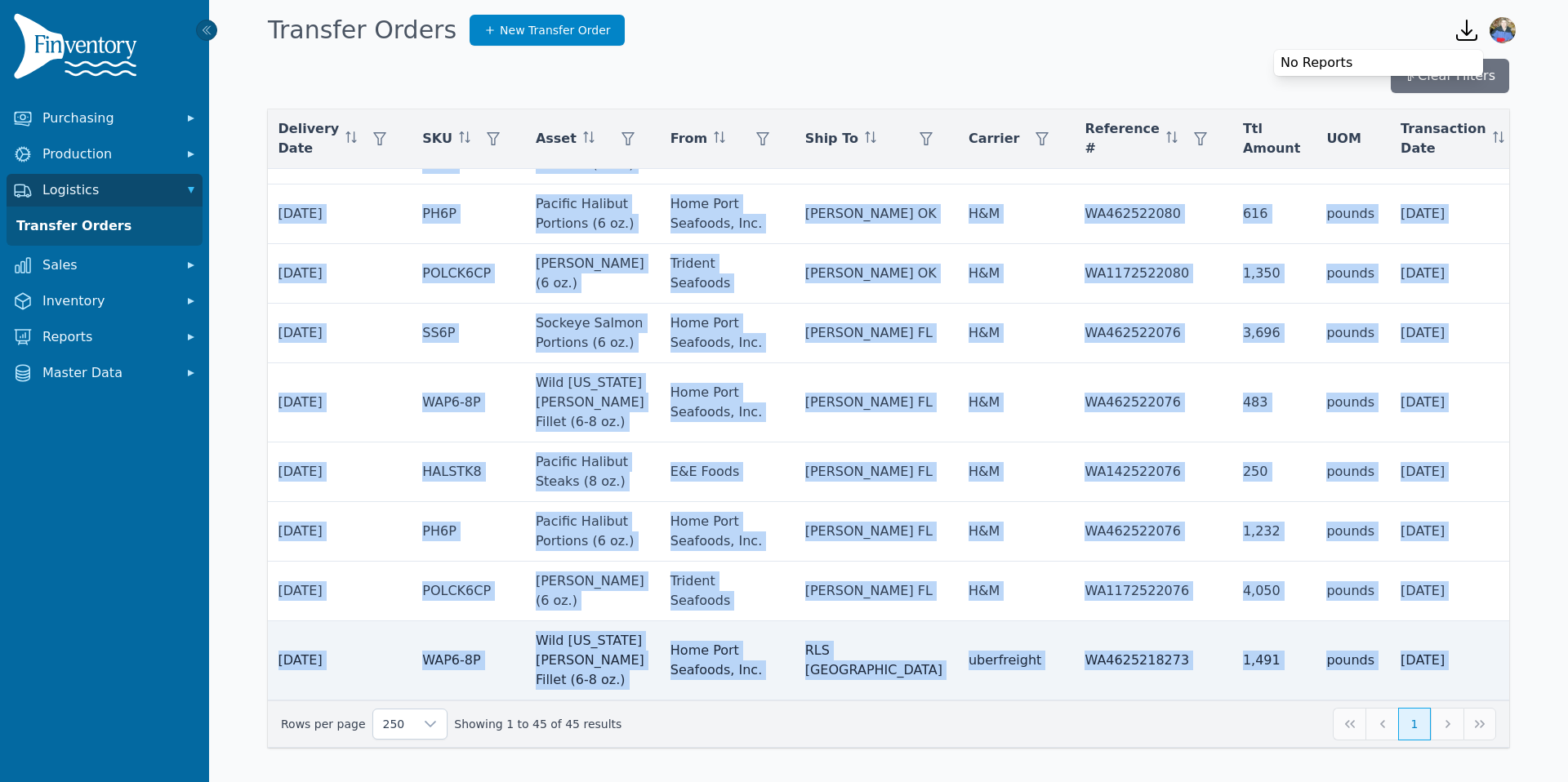
drag, startPoint x: 351, startPoint y: 198, endPoint x: 1500, endPoint y: 670, distance: 1242.2
copy tbody "12279 8/5/2025 8/12/2025 PR6-8BP Rockfish Fillet Pack (6-8 oz.) Burris OK Home …"
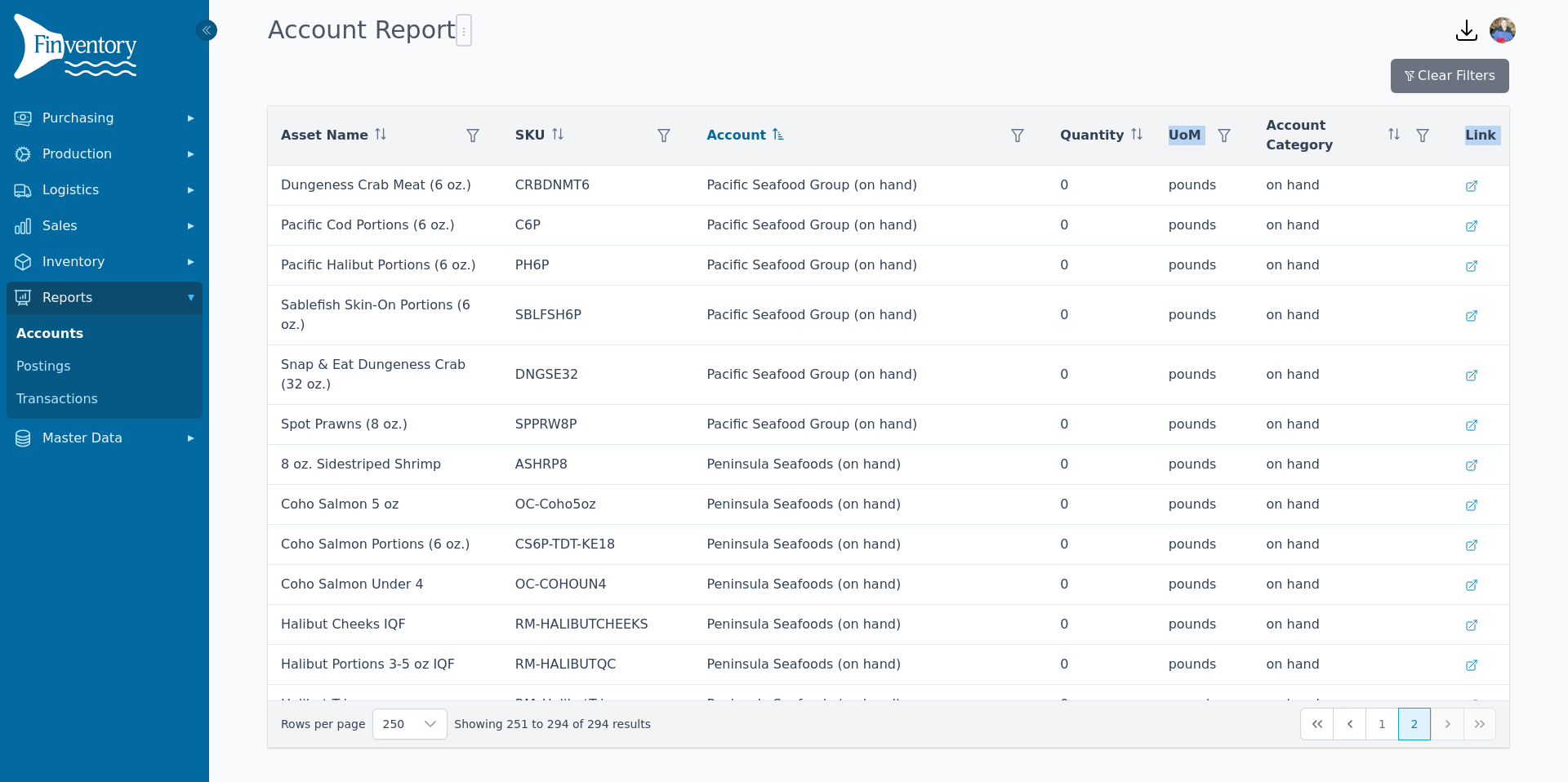
scroll to position [1219, 0]
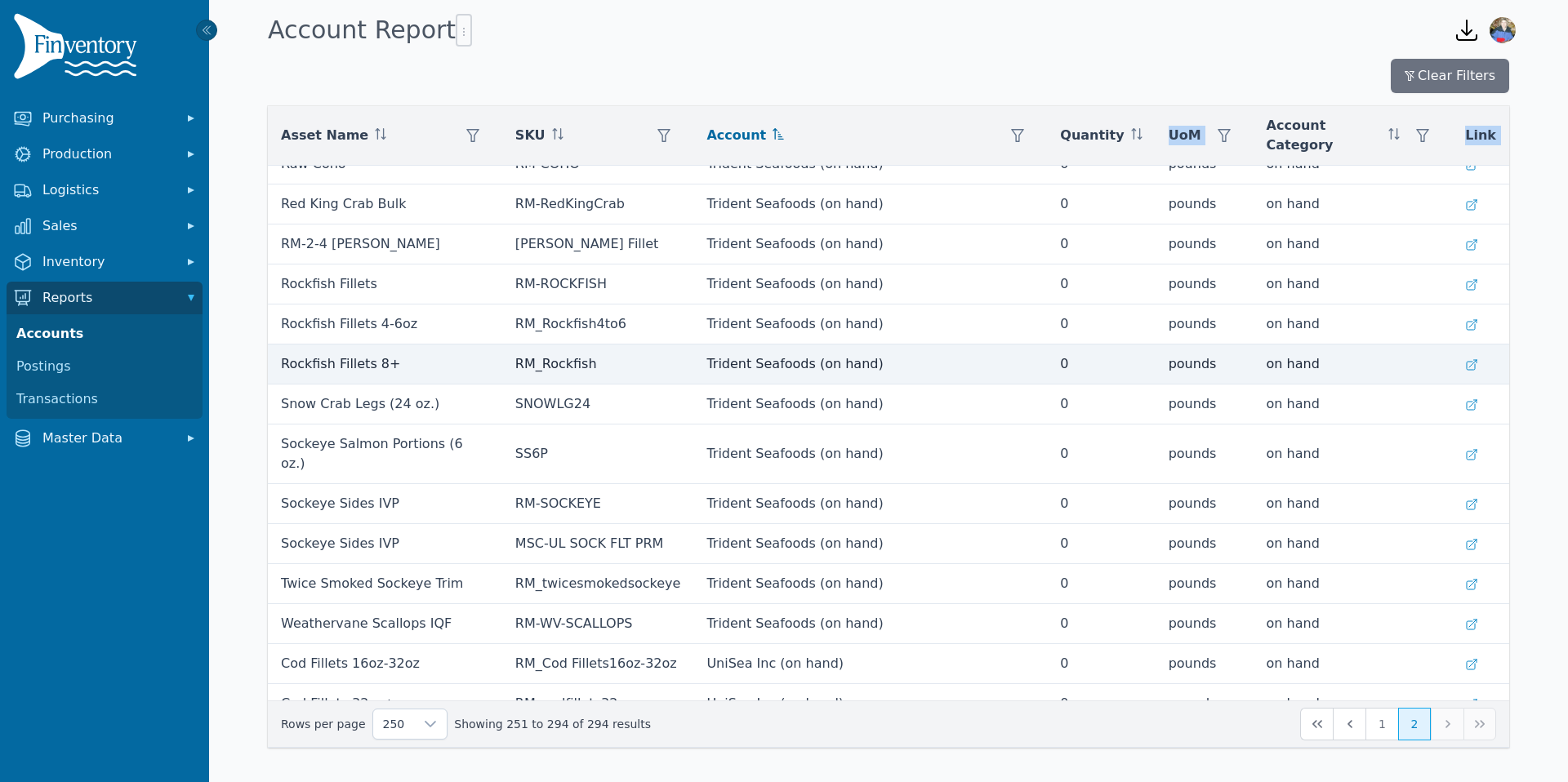
click at [365, 344] on td "Rockfish Fillets 8+" at bounding box center [385, 364] width 234 height 40
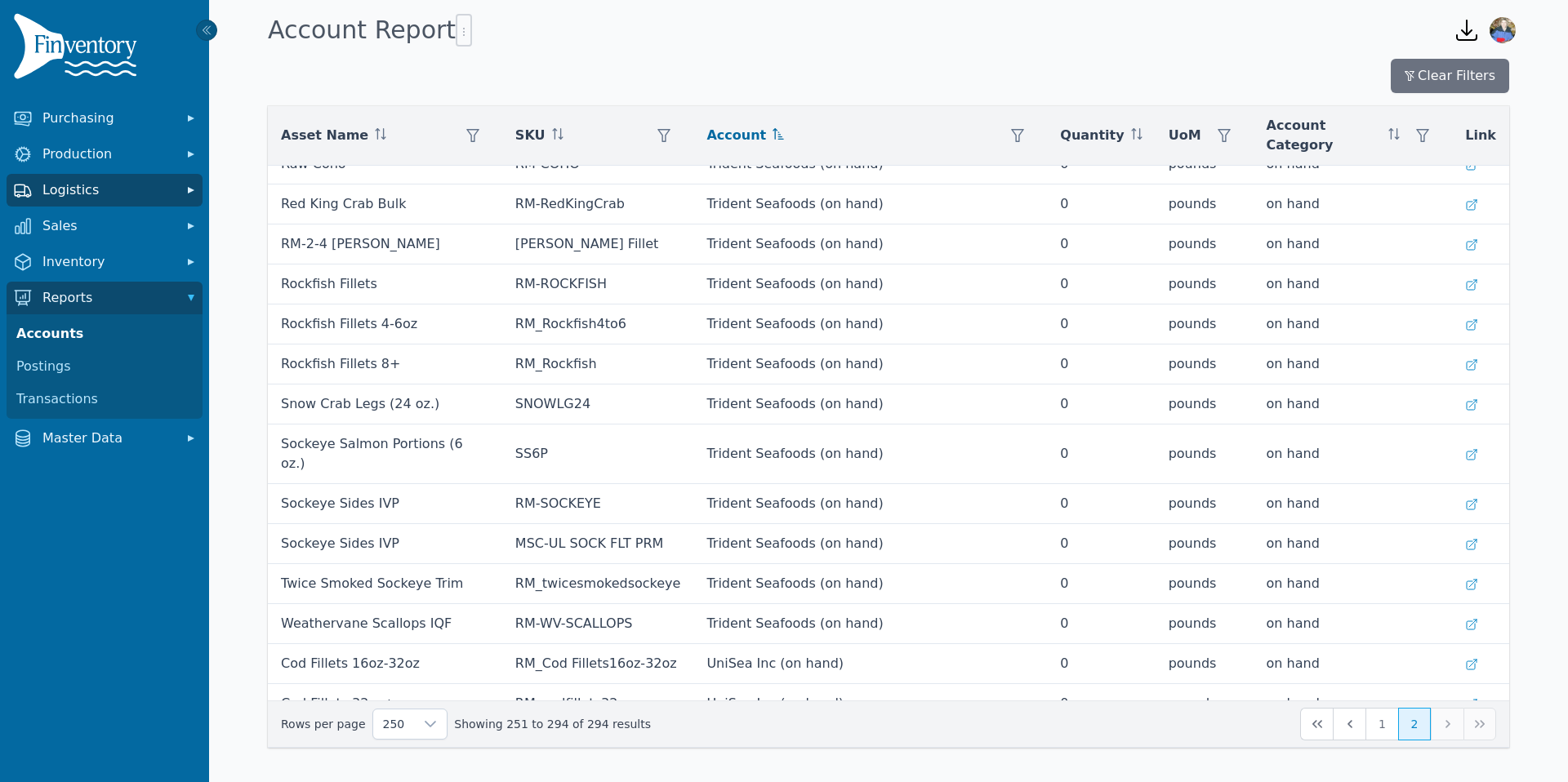
click at [156, 185] on span "Logistics" at bounding box center [108, 190] width 130 height 20
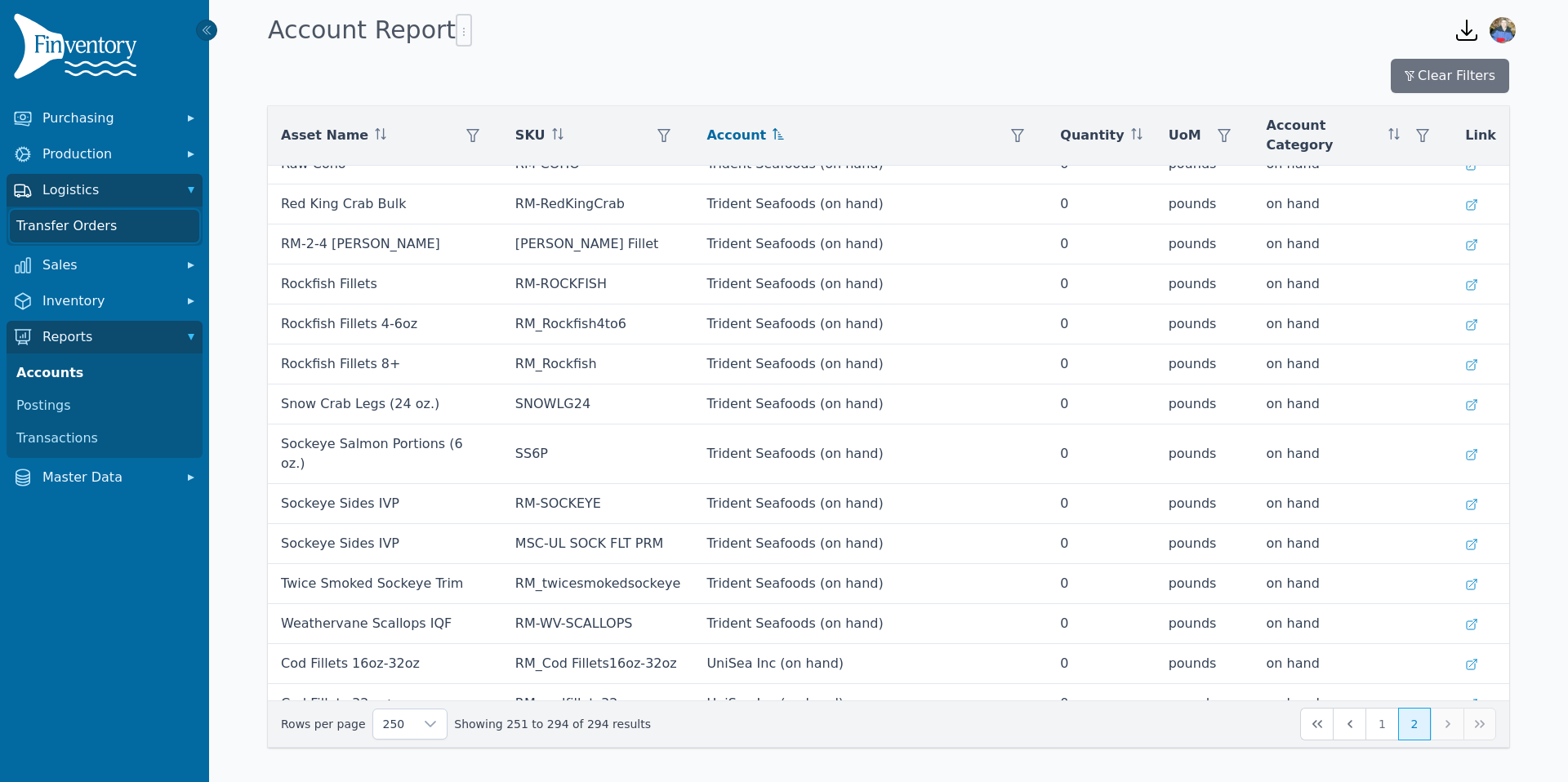
click at [152, 225] on link "Transfer Orders" at bounding box center [105, 227] width 190 height 33
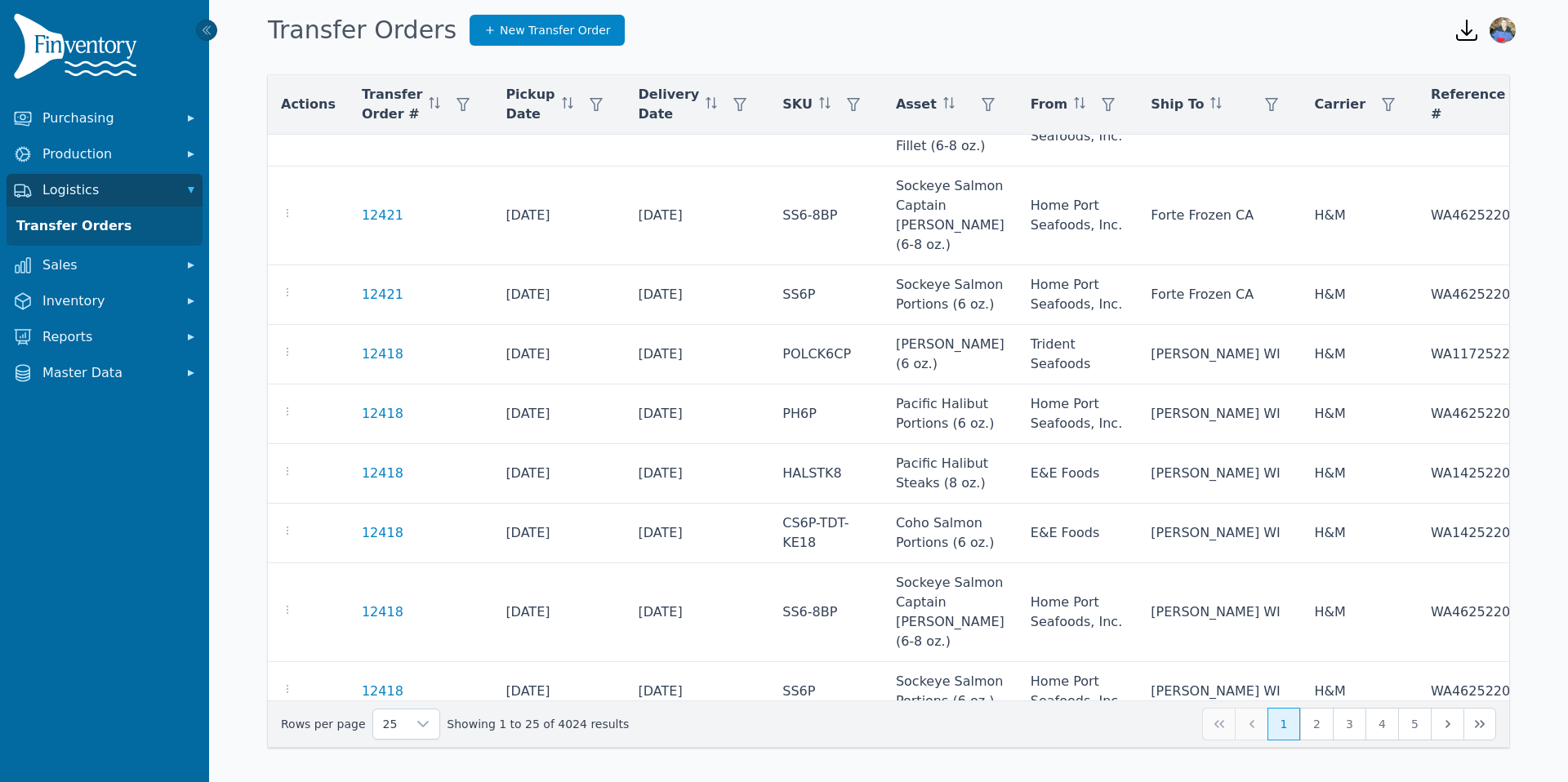
scroll to position [980, 0]
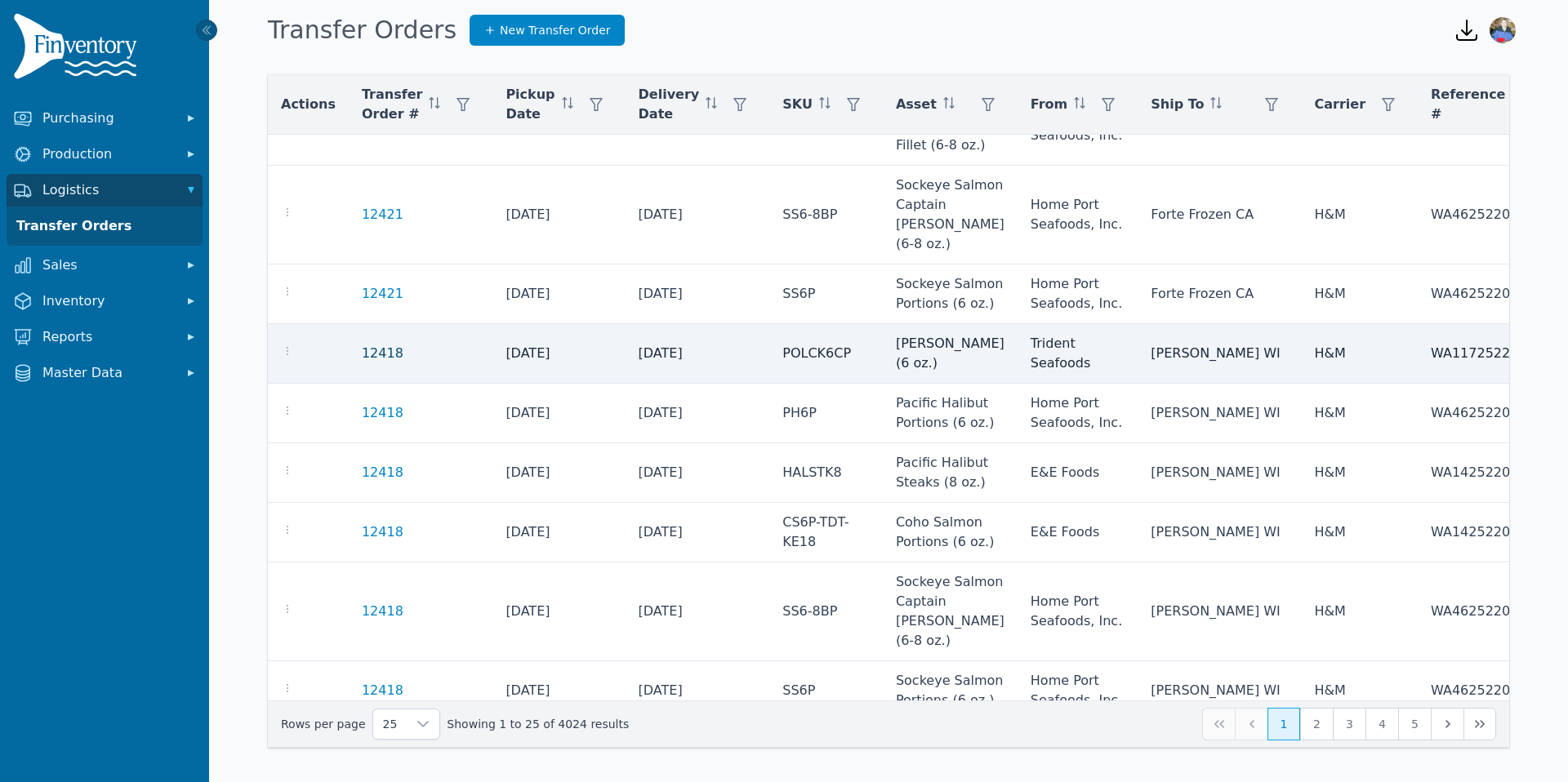
click at [376, 363] on link "12418" at bounding box center [383, 354] width 42 height 20
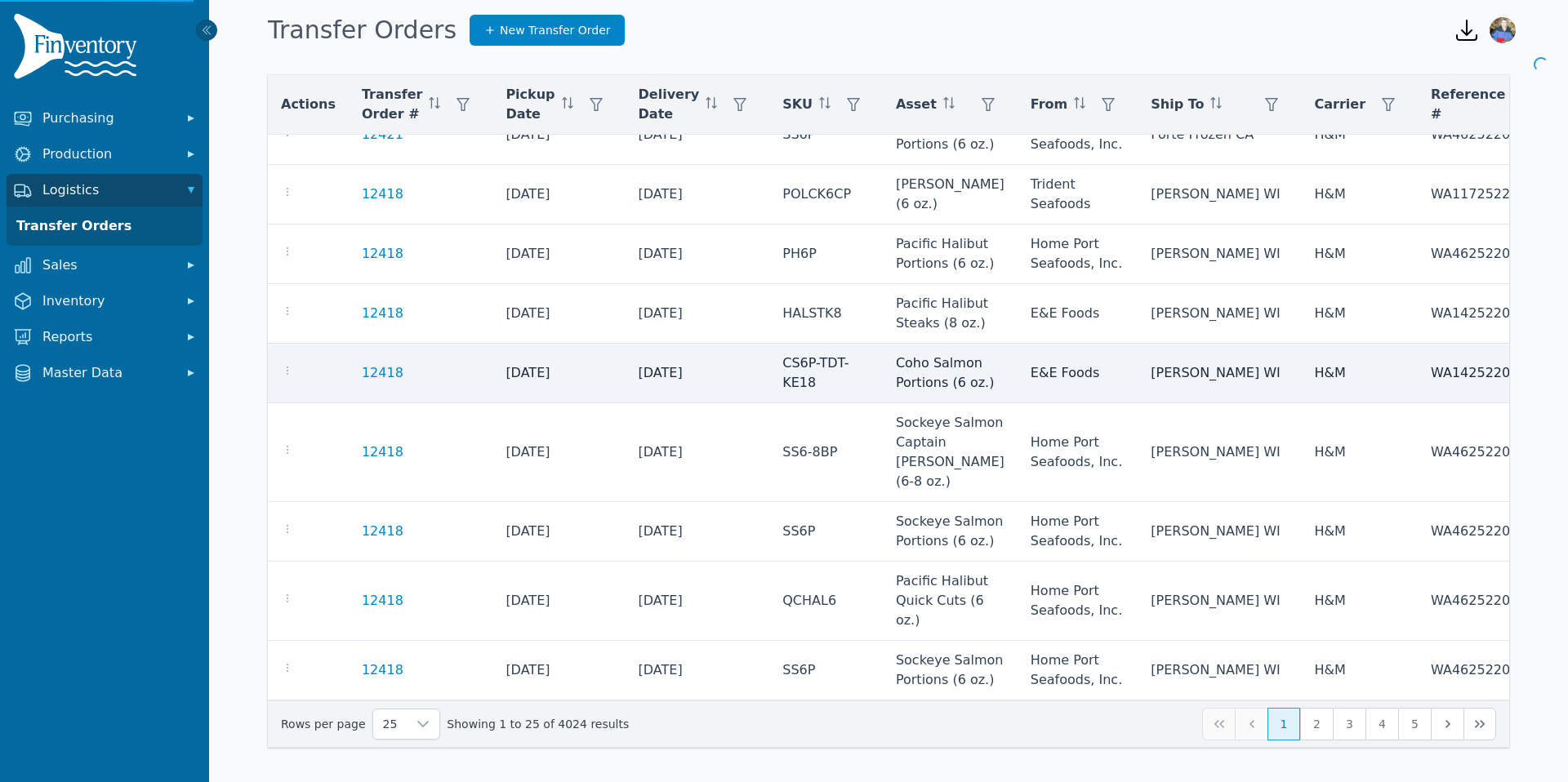
scroll to position [1205, 0]
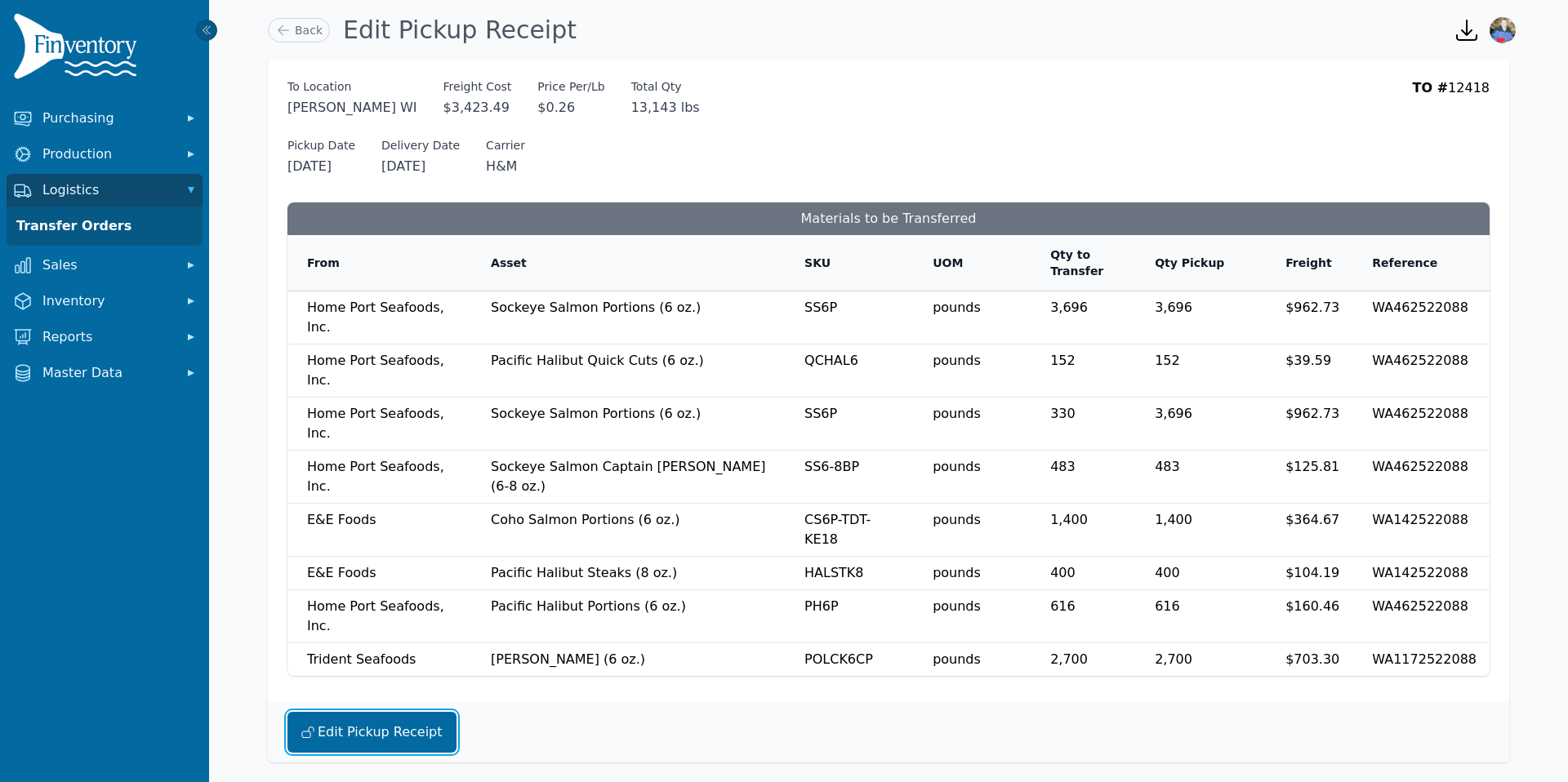
click at [368, 712] on button "Edit Pickup Receipt" at bounding box center [372, 733] width 169 height 41
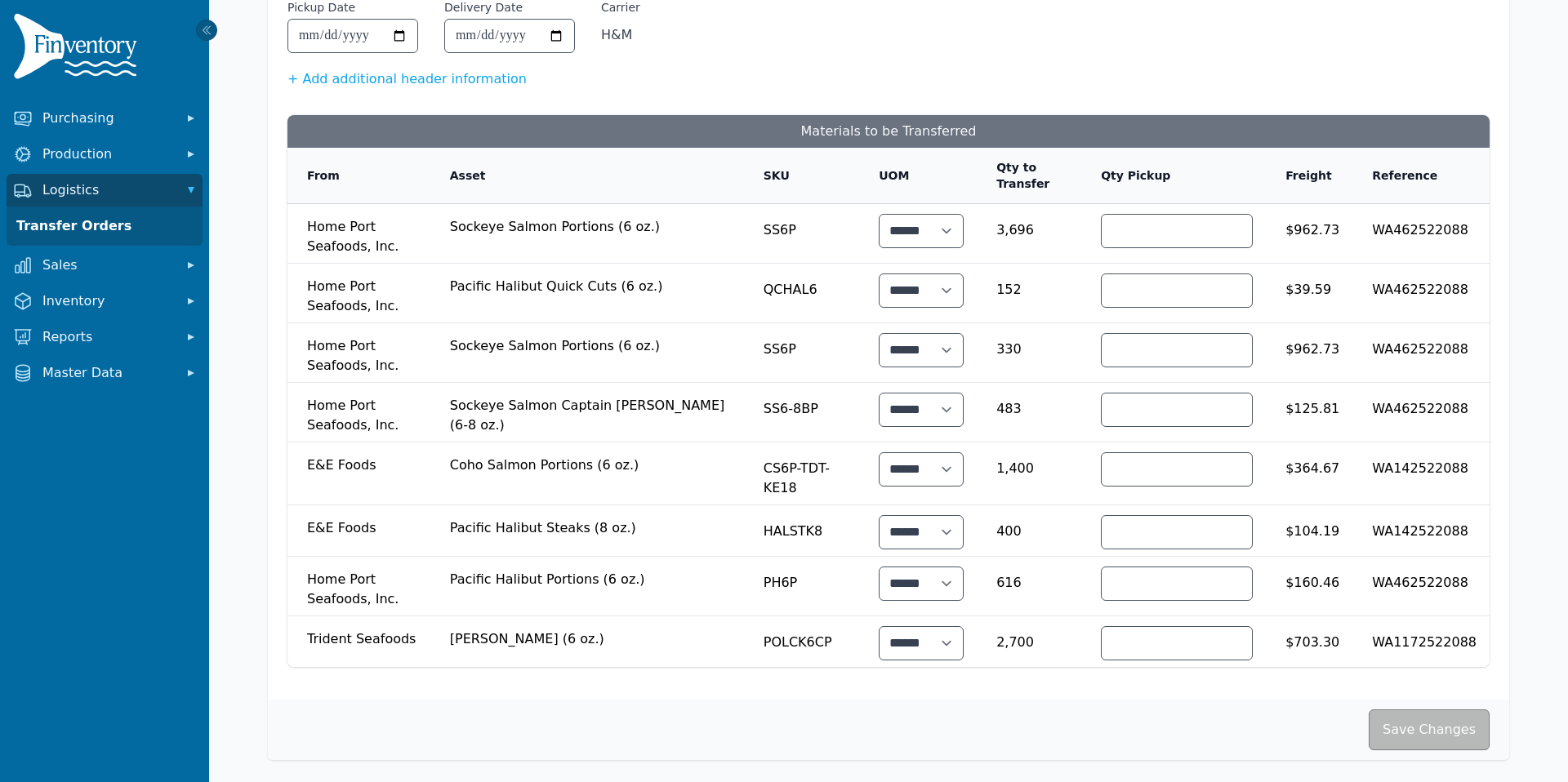
scroll to position [160, 0]
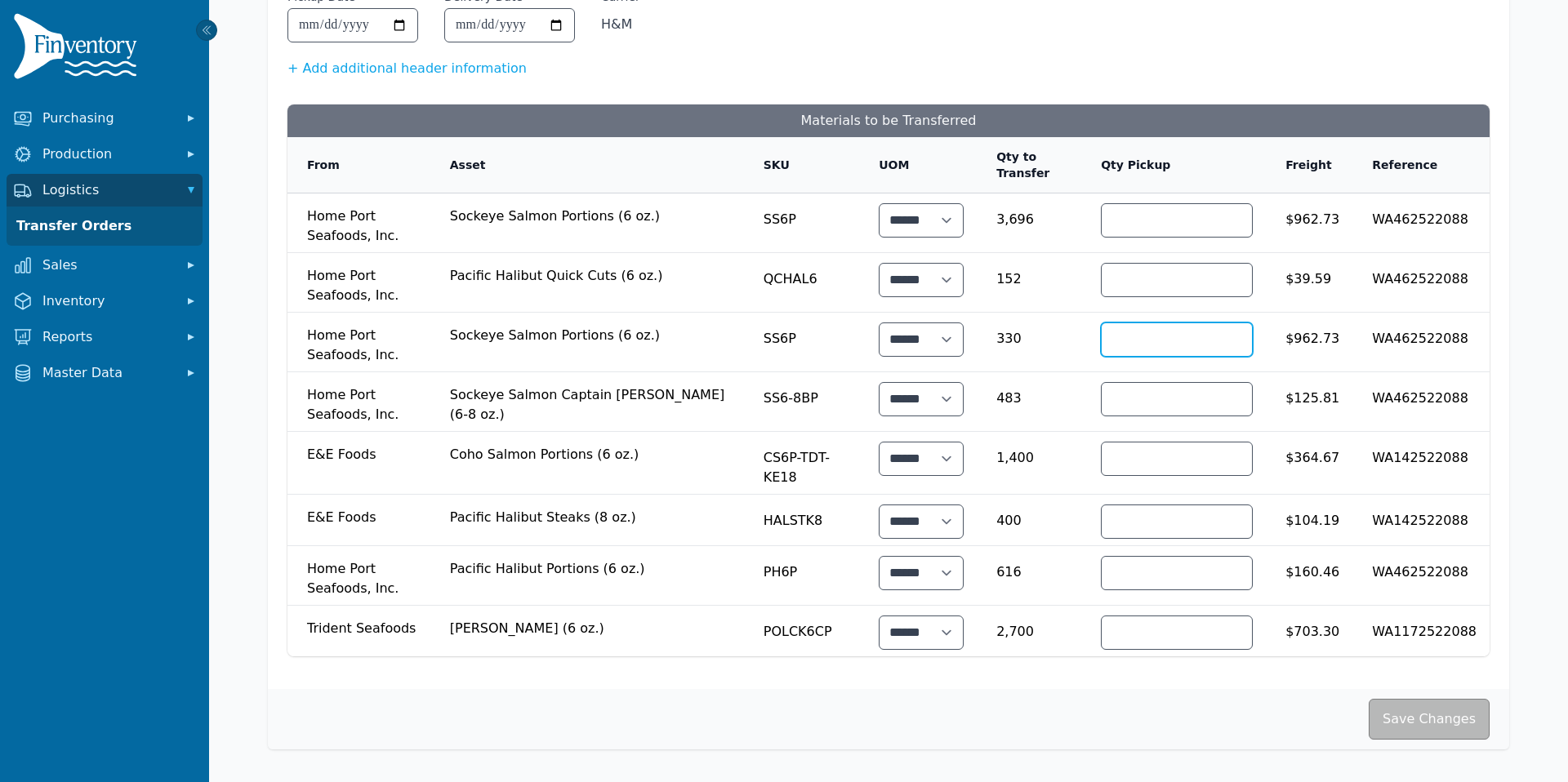
drag, startPoint x: 1157, startPoint y: 339, endPoint x: 1089, endPoint y: 342, distance: 68.1
click at [1089, 342] on td "****" at bounding box center [1173, 342] width 185 height 59
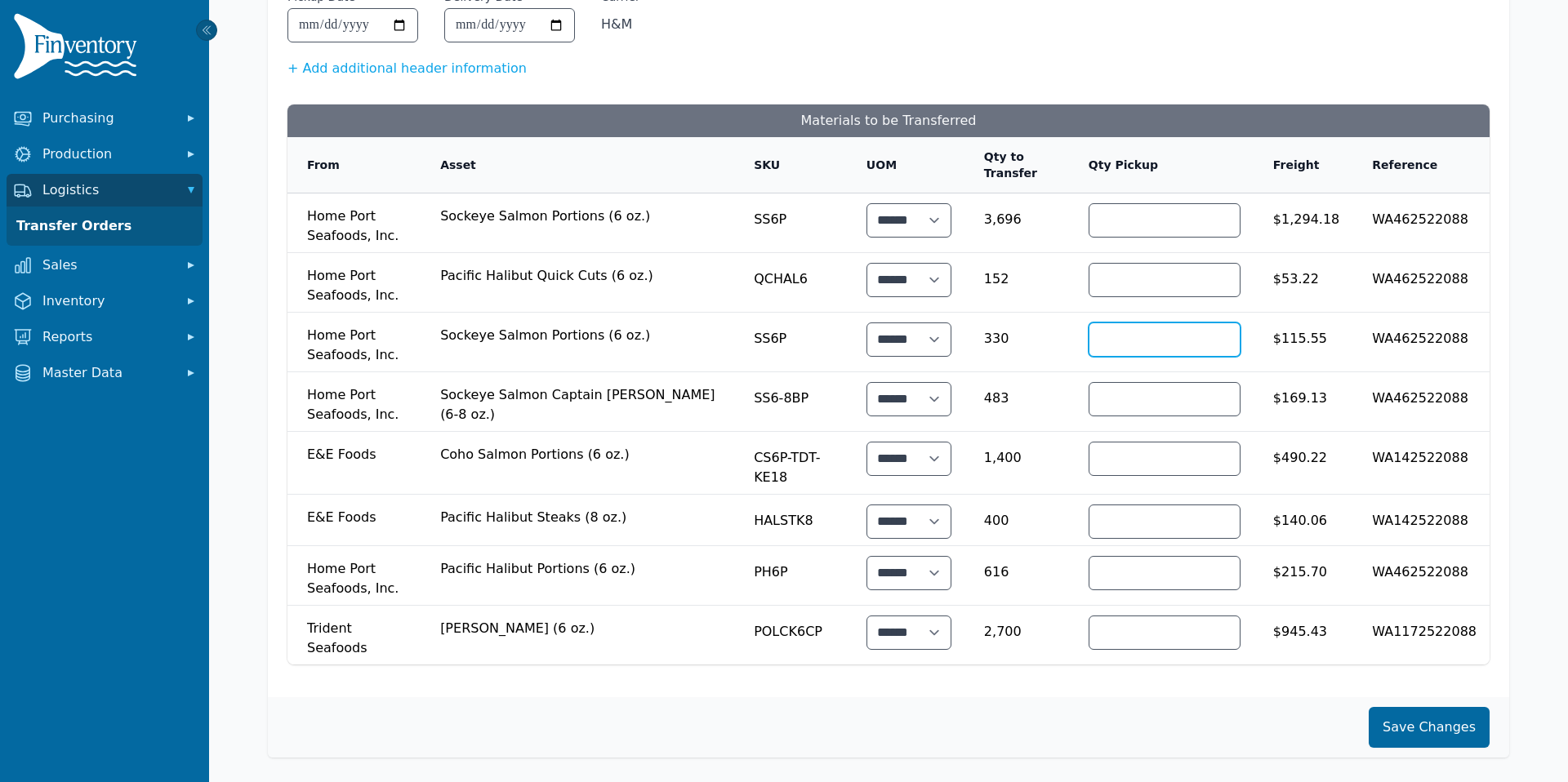
type input "***"
click at [1426, 719] on button "Save Changes" at bounding box center [1429, 728] width 121 height 41
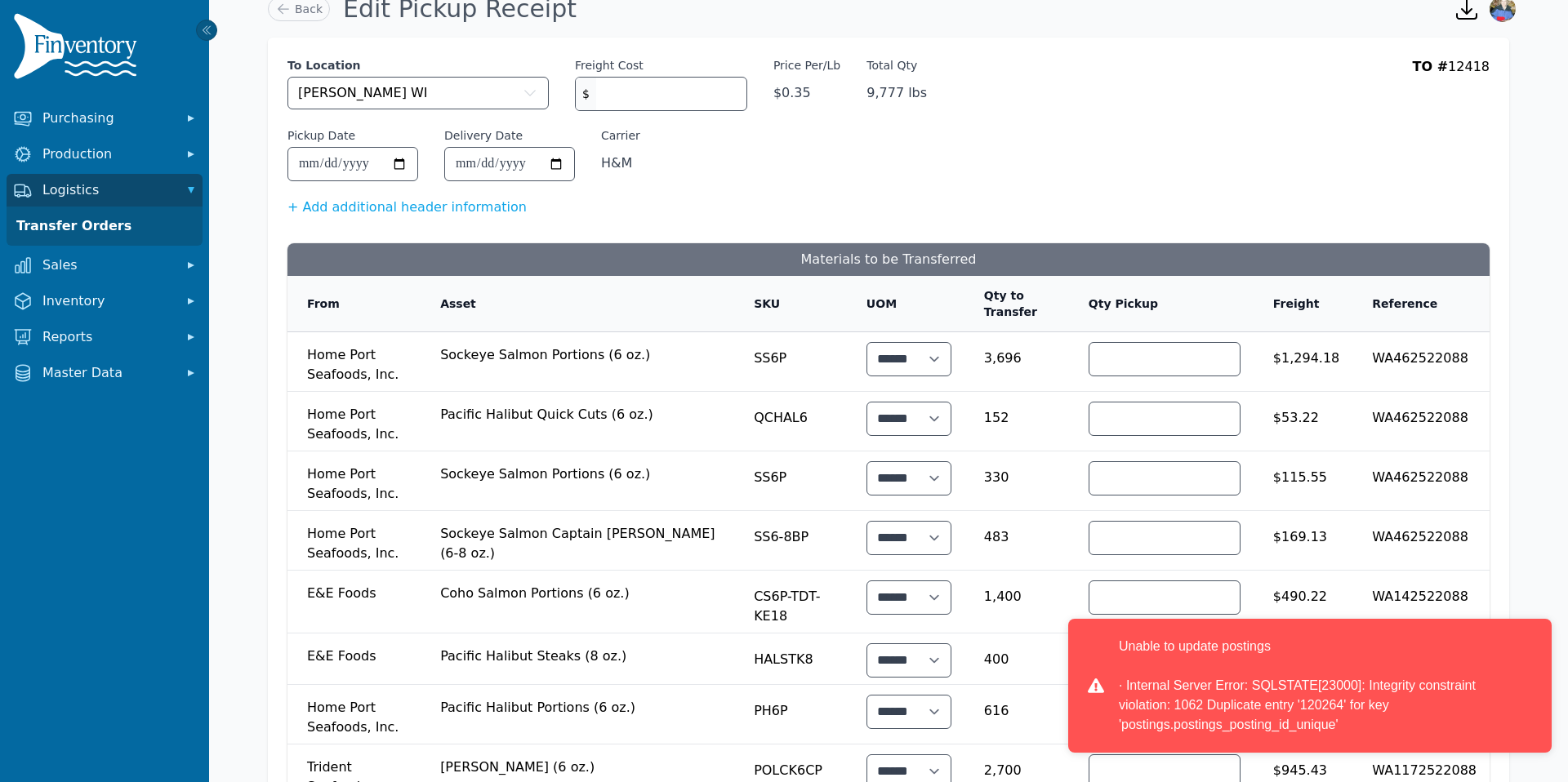
scroll to position [0, 0]
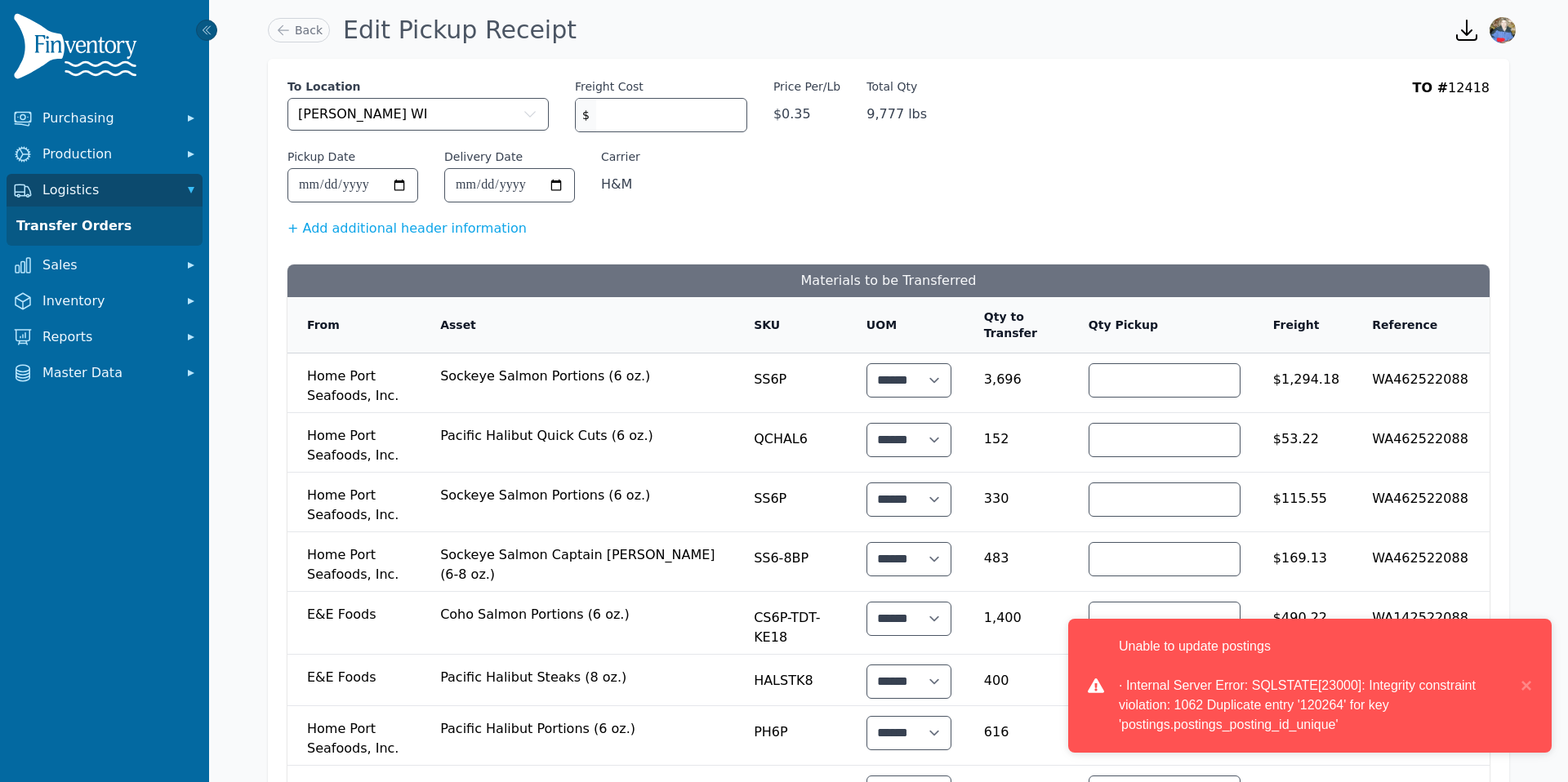
click at [1101, 672] on div "Unable to update postings · Internal Server Error: SQLSTATE[23000]: Integrity c…" at bounding box center [1309, 686] width 483 height 133
click at [1528, 686] on button "×" at bounding box center [1522, 686] width 20 height 98
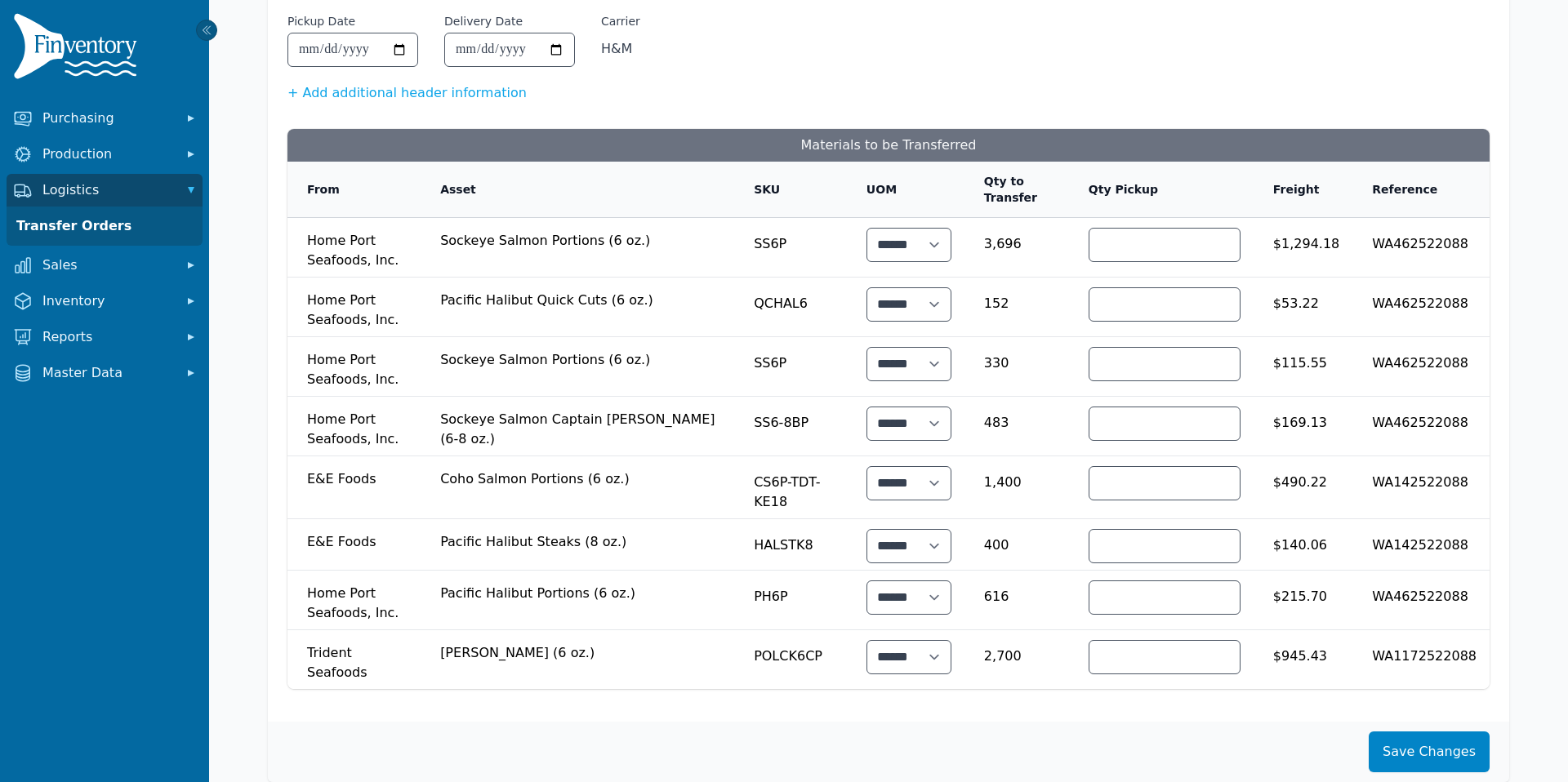
scroll to position [160, 0]
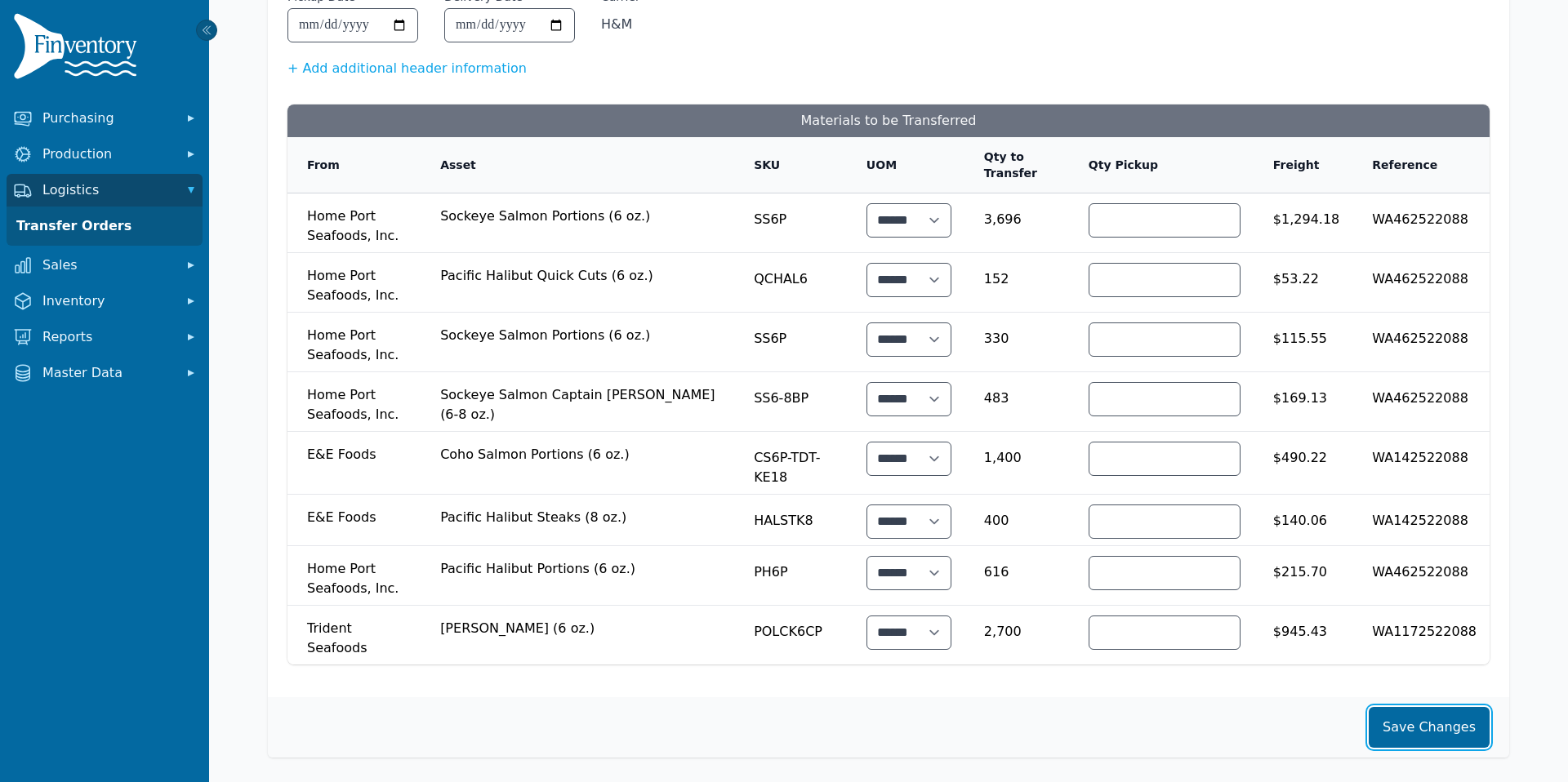
click at [1428, 724] on button "Save Changes" at bounding box center [1429, 728] width 121 height 41
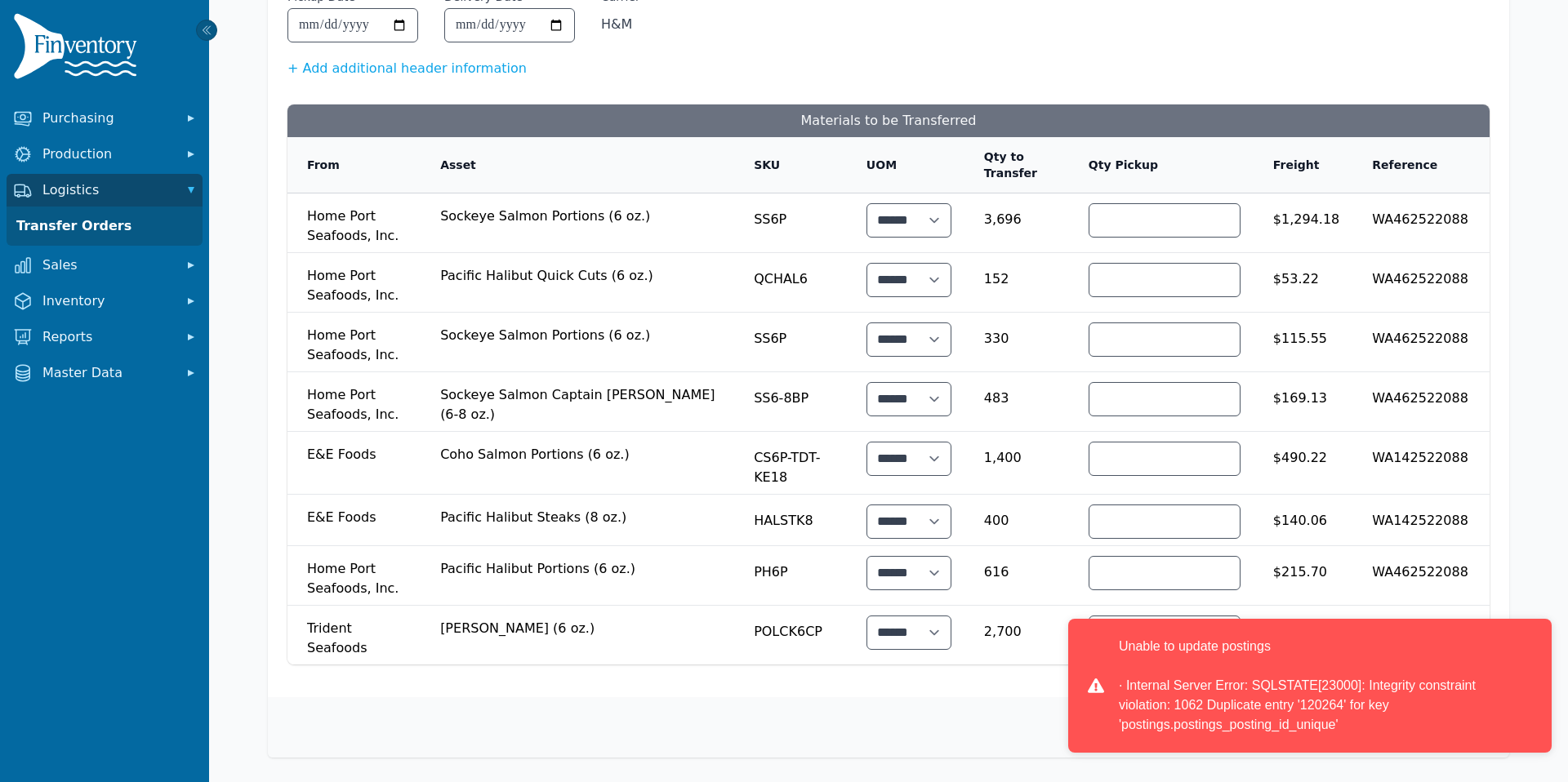
click at [973, 697] on div "Save Changes" at bounding box center [888, 727] width 1241 height 60
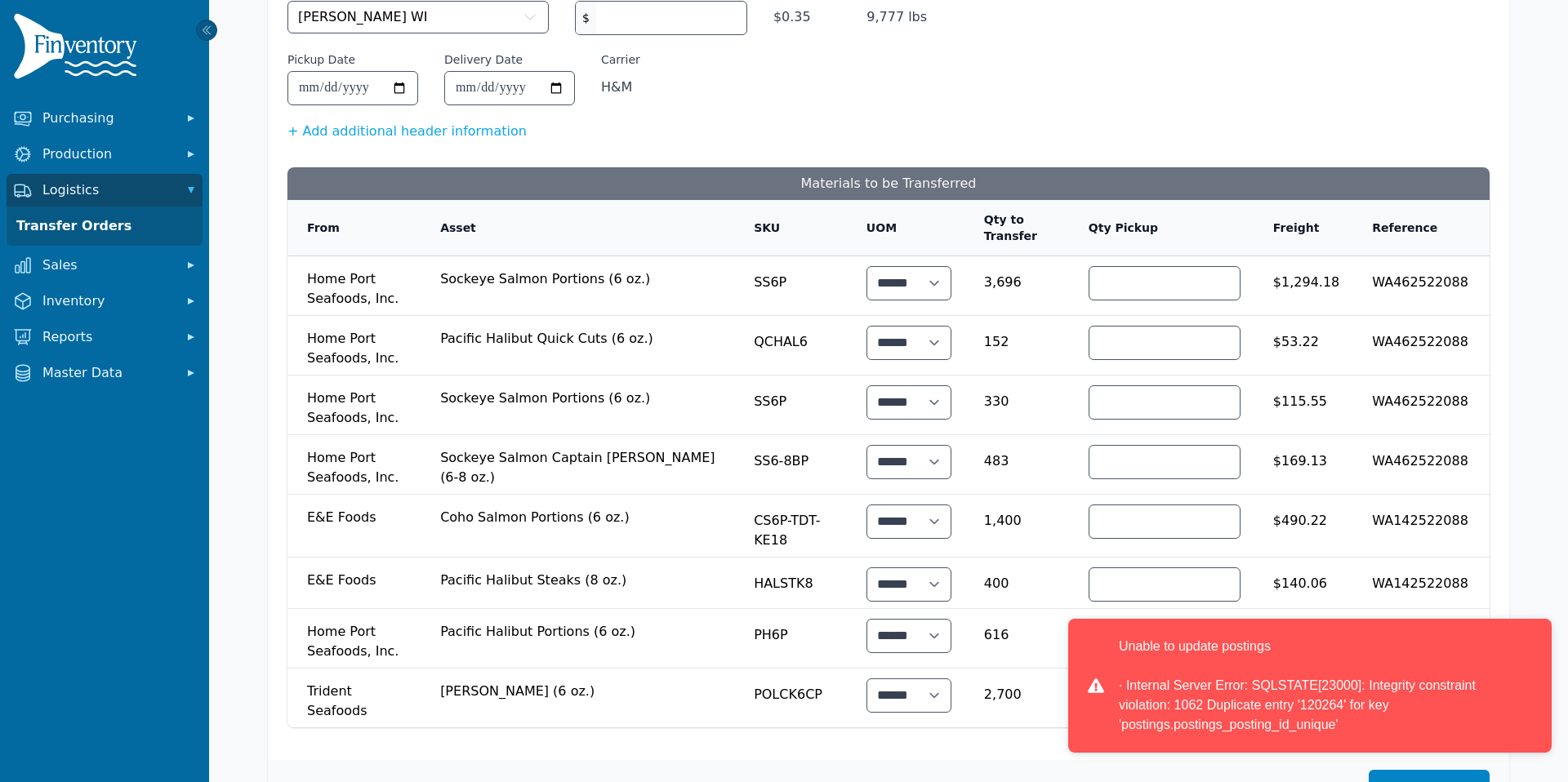
scroll to position [0, 0]
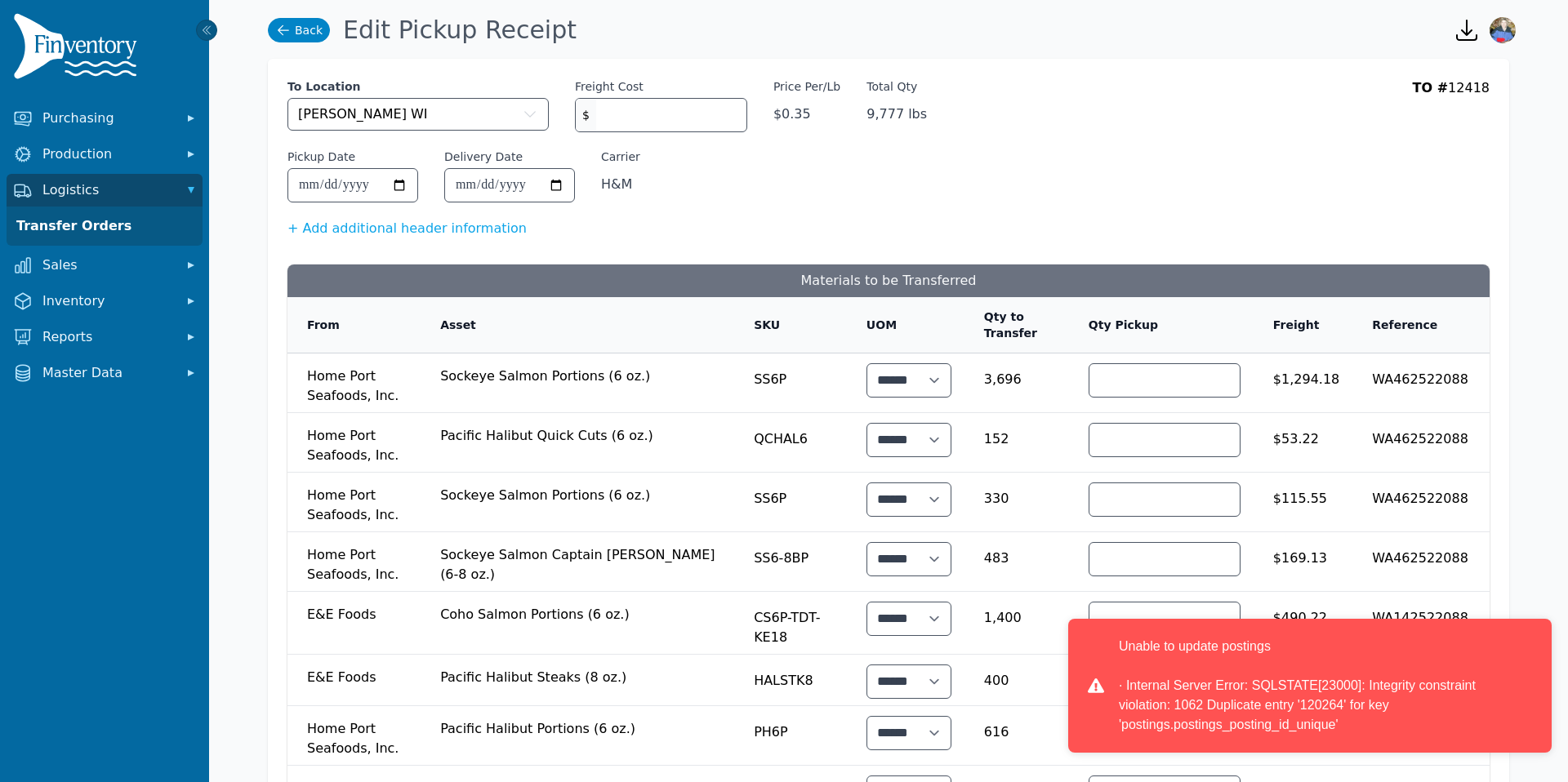
click at [301, 36] on link "Back" at bounding box center [298, 30] width 62 height 25
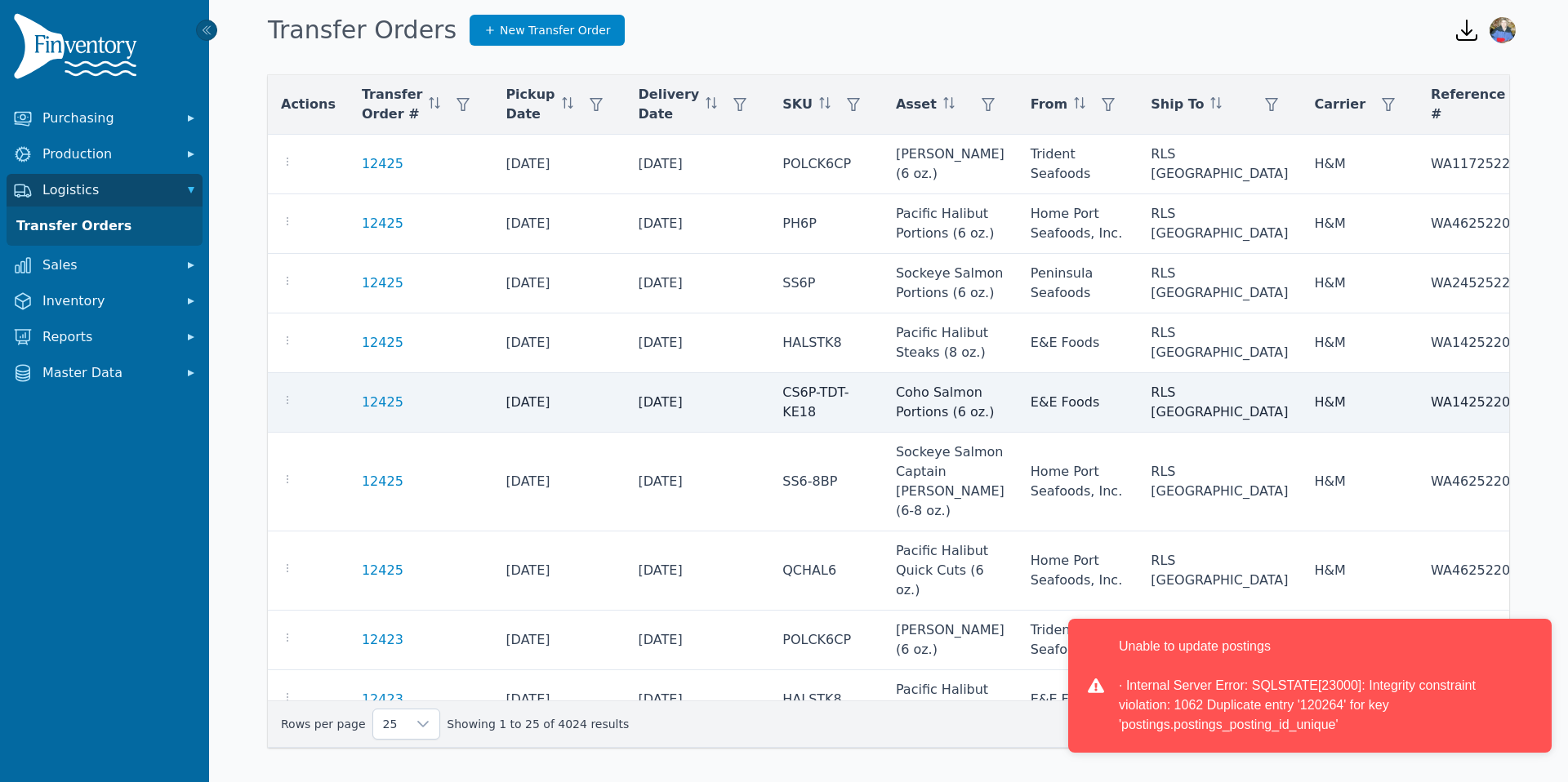
click at [380, 409] on td "12425" at bounding box center [420, 403] width 143 height 59
click at [381, 412] on link "12425" at bounding box center [383, 402] width 42 height 20
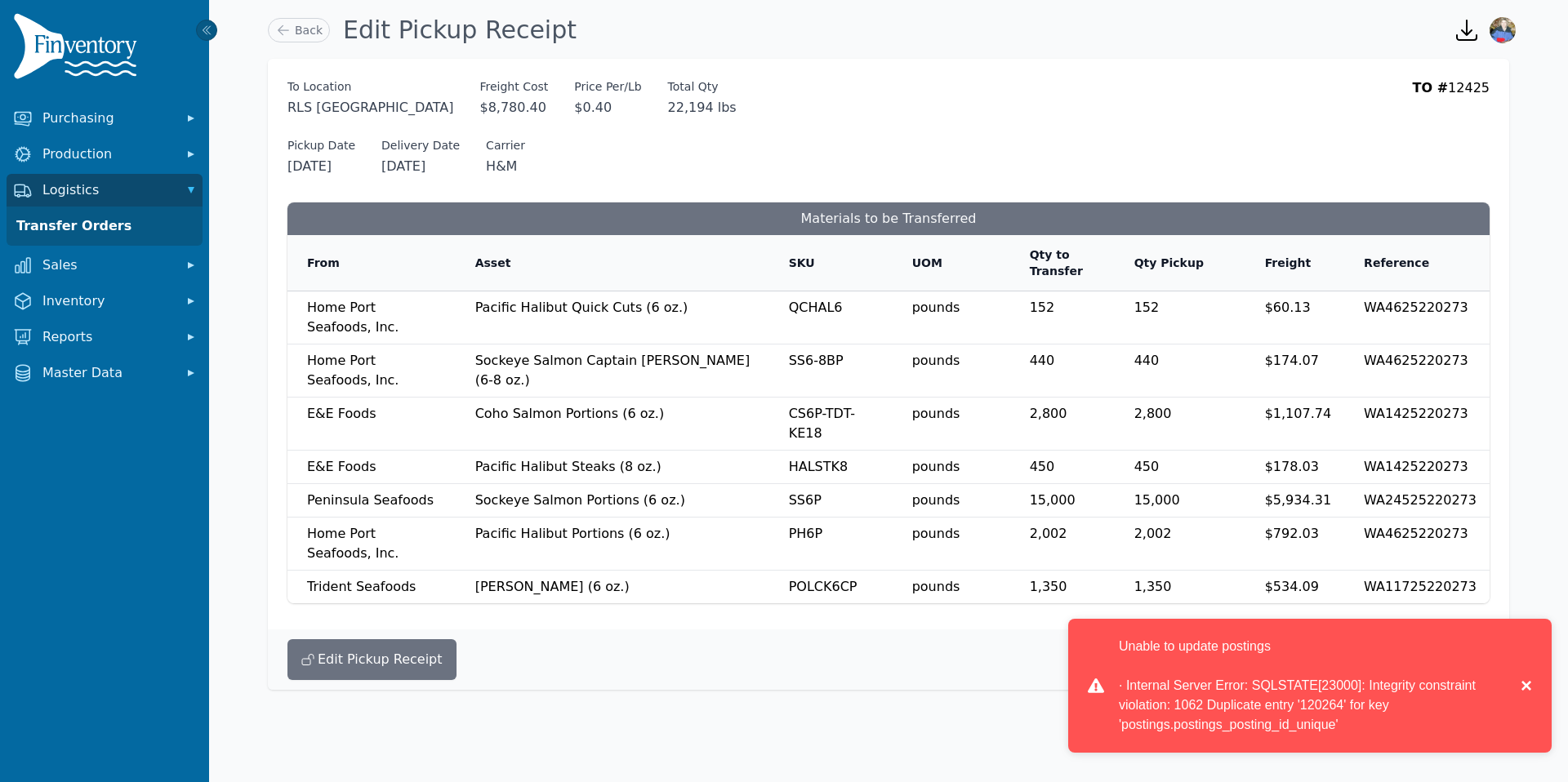
click at [1523, 686] on button "×" at bounding box center [1522, 686] width 20 height 98
